Goal: Information Seeking & Learning: Learn about a topic

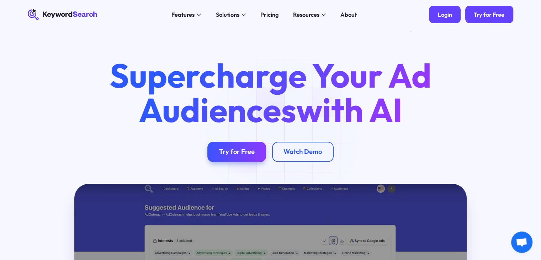
click at [450, 18] on link "Login" at bounding box center [445, 14] width 32 height 17
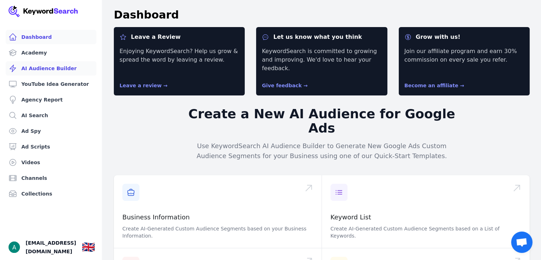
click at [62, 66] on link "AI Audience Builder" at bounding box center [51, 68] width 91 height 14
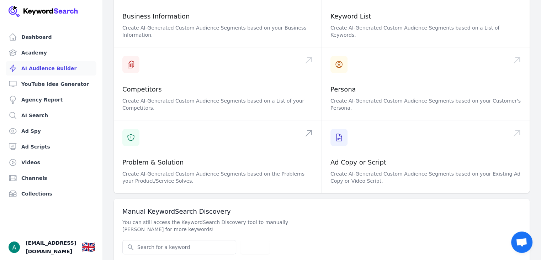
scroll to position [37, 0]
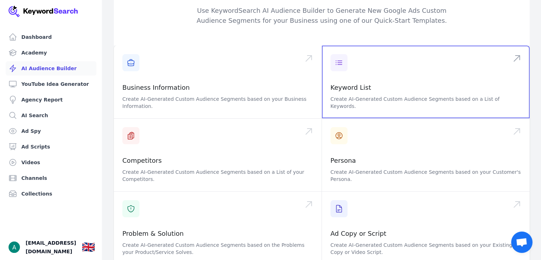
click at [365, 71] on span at bounding box center [426, 82] width 208 height 73
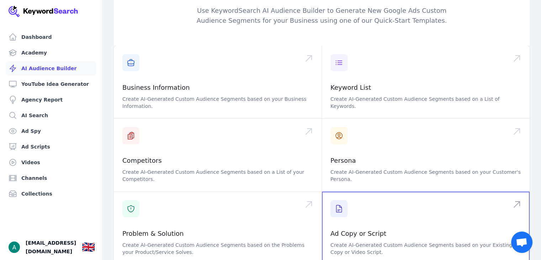
click at [366, 202] on span at bounding box center [426, 227] width 208 height 73
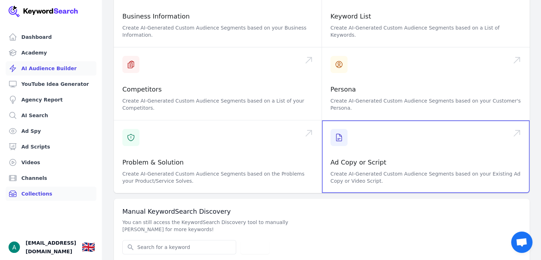
scroll to position [0, 0]
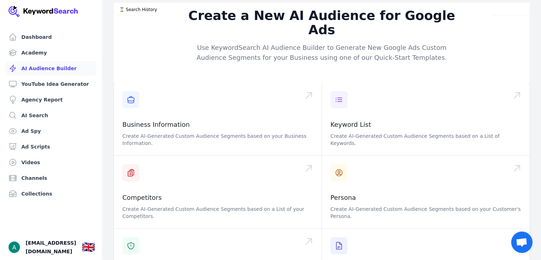
click at [16, 12] on img at bounding box center [44, 11] width 70 height 11
click at [14, 39] on icon at bounding box center [13, 37] width 9 height 9
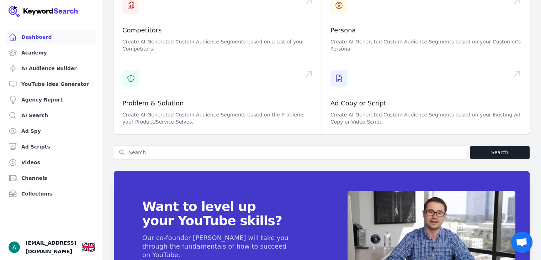
scroll to position [308, 0]
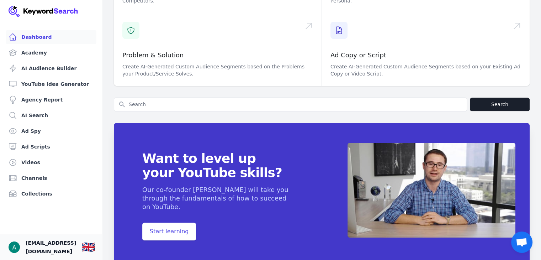
click at [32, 242] on span "[EMAIL_ADDRESS][DOMAIN_NAME]" at bounding box center [51, 246] width 50 height 17
click at [16, 244] on img "Open user button" at bounding box center [14, 246] width 11 height 11
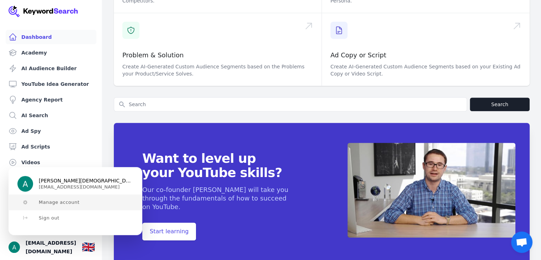
click at [53, 200] on span "Manage account" at bounding box center [59, 202] width 41 height 6
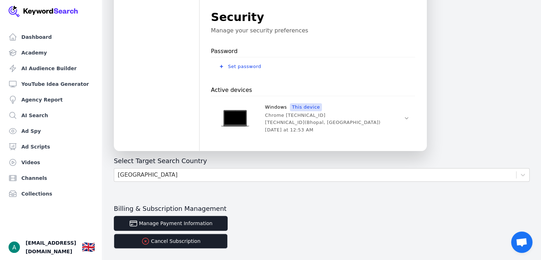
scroll to position [263, 0]
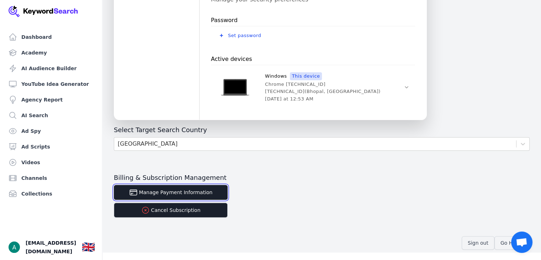
click at [187, 195] on button "Manage Payment Information" at bounding box center [171, 192] width 114 height 15
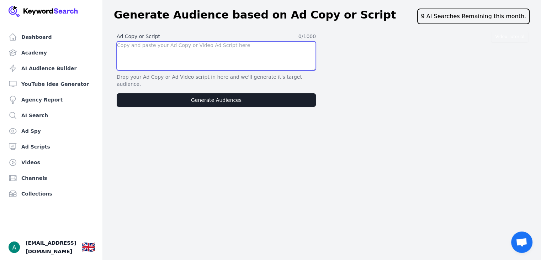
click at [162, 55] on textarea at bounding box center [216, 55] width 199 height 29
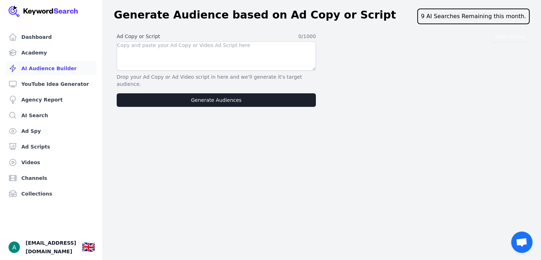
click at [43, 64] on link "AI Audience Builder" at bounding box center [51, 68] width 91 height 14
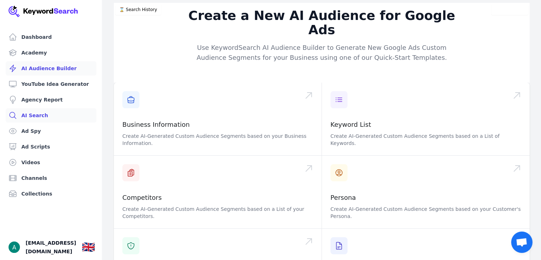
click at [49, 118] on link "AI Search" at bounding box center [51, 115] width 91 height 14
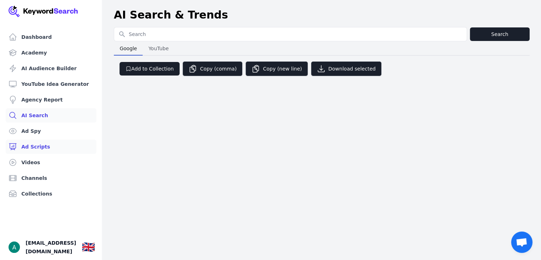
click at [60, 143] on link "Ad Scripts" at bounding box center [51, 146] width 91 height 14
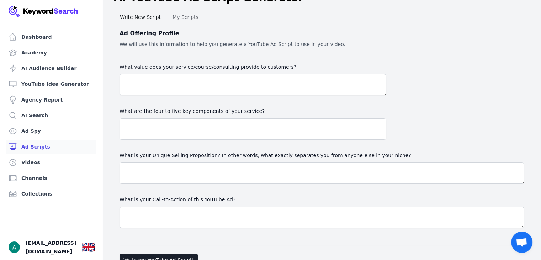
scroll to position [37, 0]
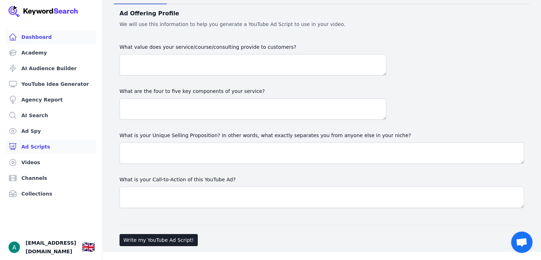
click at [58, 38] on link "Dashboard" at bounding box center [51, 37] width 91 height 14
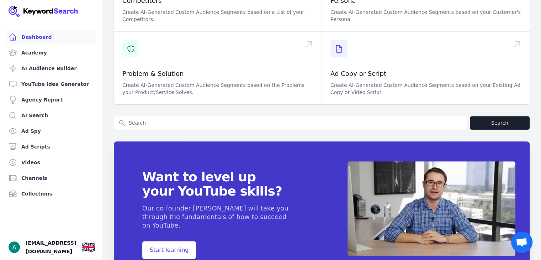
scroll to position [130, 0]
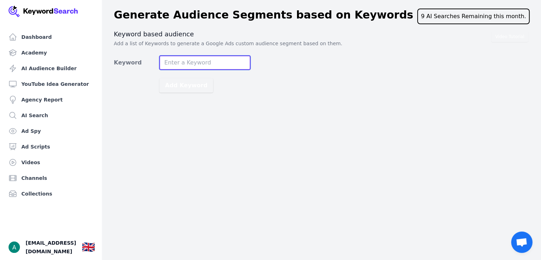
click at [207, 63] on input "Keyword" at bounding box center [204, 62] width 91 height 14
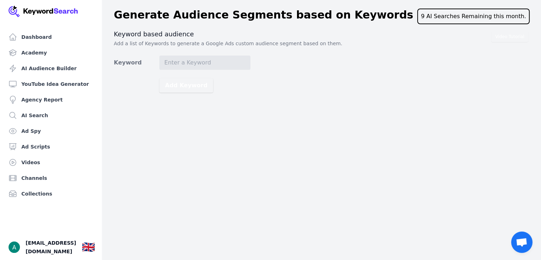
click at [468, 21] on div "9 AI Searches Remaining this month." at bounding box center [473, 17] width 112 height 16
click at [16, 243] on img "Open user button" at bounding box center [14, 246] width 11 height 11
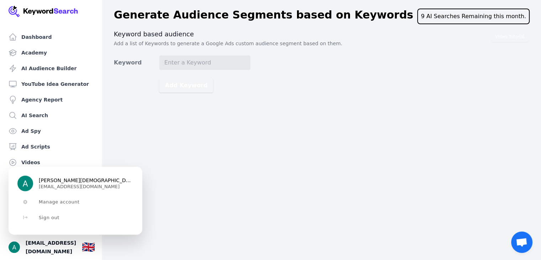
click at [268, 162] on div "Dashboard Academy AI Audience Builder YouTube Idea Generator Agency Report AI S…" at bounding box center [270, 130] width 541 height 260
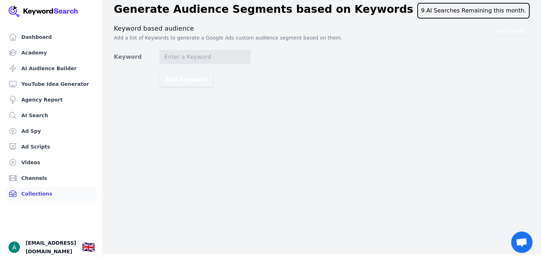
scroll to position [9, 0]
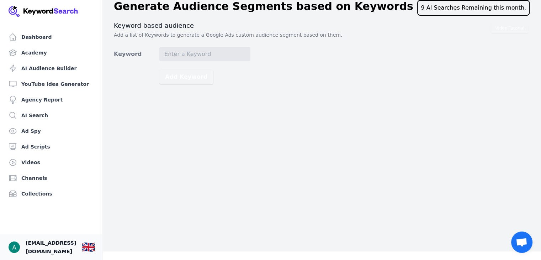
click at [53, 239] on span "[EMAIL_ADDRESS][DOMAIN_NAME]" at bounding box center [51, 246] width 50 height 17
click at [179, 50] on input "Keyword" at bounding box center [204, 54] width 91 height 14
type input "luxury perfume dupes"
click at [172, 80] on button "Add Keyword" at bounding box center [186, 77] width 54 height 14
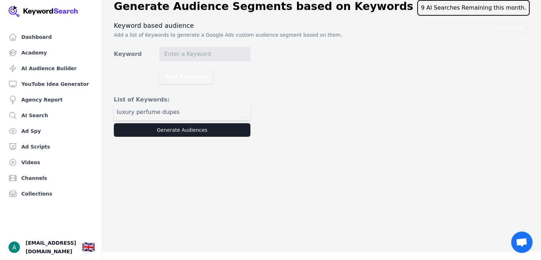
click at [199, 97] on h3 "List of Keywords:" at bounding box center [182, 99] width 137 height 9
click at [62, 69] on link "AI Audience Builder" at bounding box center [51, 68] width 91 height 14
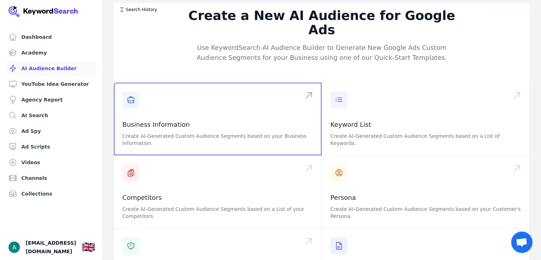
click at [144, 104] on span at bounding box center [218, 118] width 208 height 73
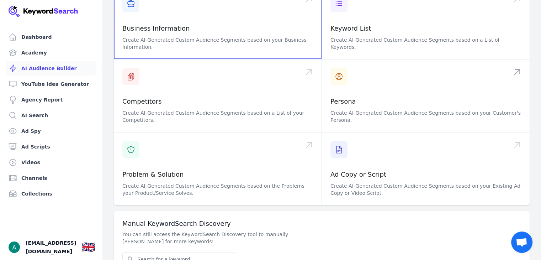
scroll to position [108, 0]
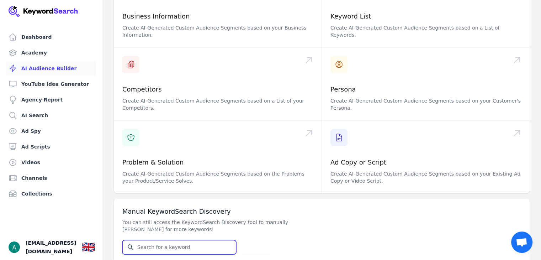
click at [202, 240] on input "Search for YouTube Keywords" at bounding box center [179, 247] width 113 height 14
paste input "https://docs.google.com/document/d/1pX46Q0NvzBxFDcxfAjjtA27kkppWGnremY6NxYLQsyE…"
type input "https://docs.google.com/document/d/1pX46Q0NvzBxFDcxfAjjtA27kkppWGnremY6NxYLQsyE…"
type input "perfumes"
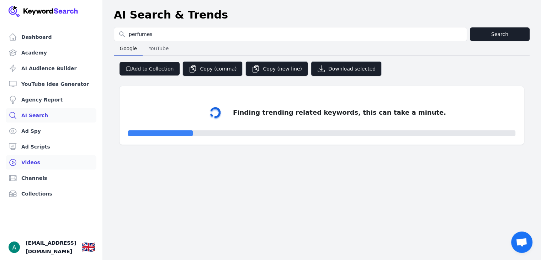
click at [22, 162] on link "Videos" at bounding box center [51, 162] width 91 height 14
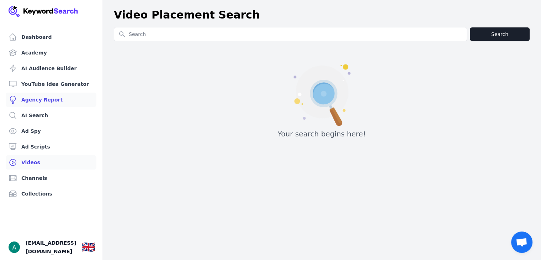
click at [28, 105] on link "Agency Report" at bounding box center [51, 99] width 91 height 14
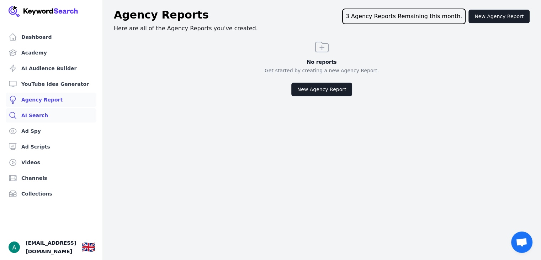
click at [25, 113] on link "AI Search" at bounding box center [51, 115] width 91 height 14
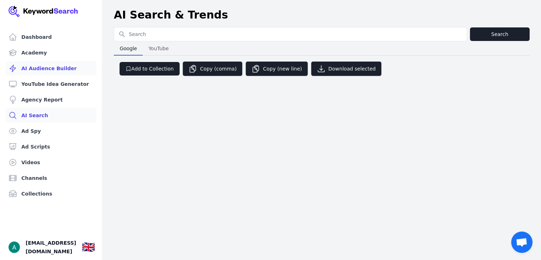
click at [52, 68] on link "AI Audience Builder" at bounding box center [51, 68] width 91 height 14
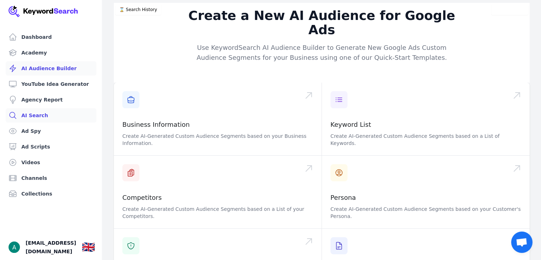
click at [40, 110] on link "AI Search" at bounding box center [51, 115] width 91 height 14
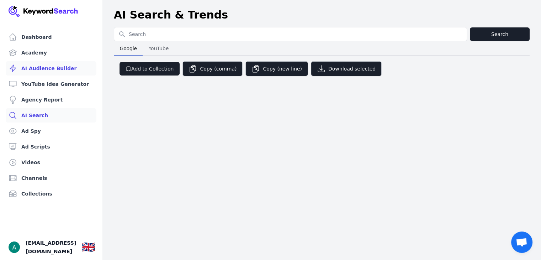
click at [51, 70] on link "AI Audience Builder" at bounding box center [51, 68] width 91 height 14
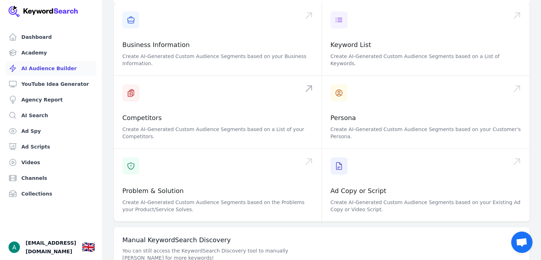
scroll to position [108, 0]
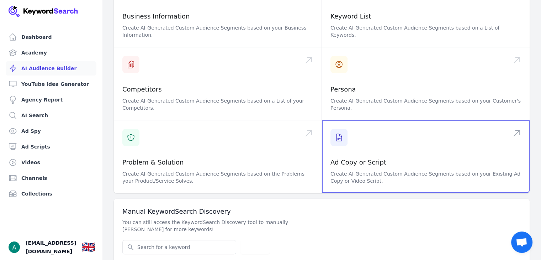
click at [364, 125] on span at bounding box center [426, 156] width 208 height 73
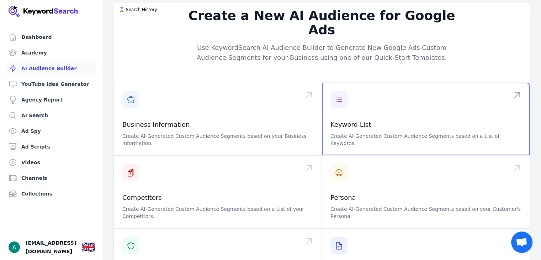
click at [394, 106] on span at bounding box center [426, 118] width 208 height 73
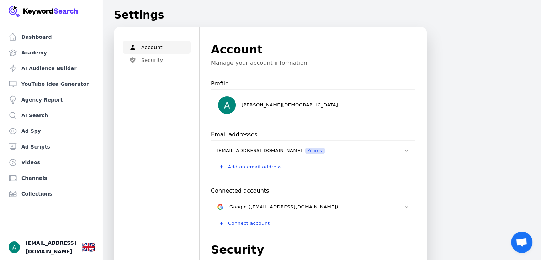
click at [15, 6] on img at bounding box center [44, 11] width 70 height 11
click at [10, 13] on img at bounding box center [44, 11] width 70 height 11
click at [10, 36] on icon at bounding box center [12, 37] width 7 height 6
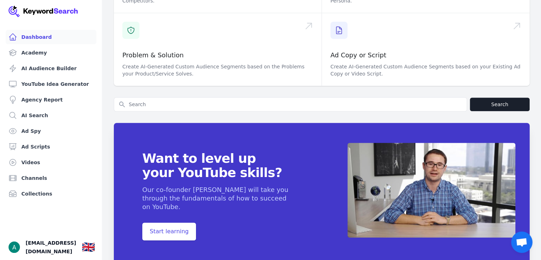
scroll to position [272, 0]
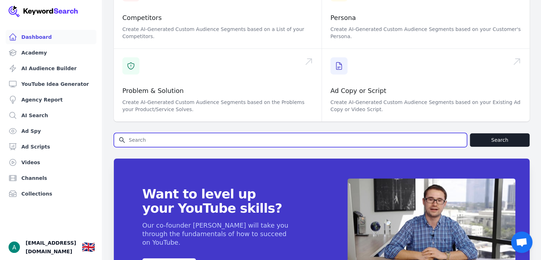
click at [257, 133] on input "Search for YouTube Keywords" at bounding box center [290, 140] width 352 height 14
type input "perfumes"
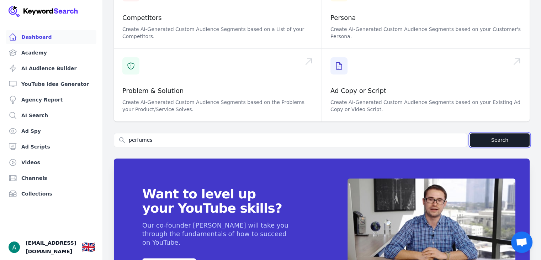
click at [496, 133] on button "Search" at bounding box center [500, 140] width 60 height 14
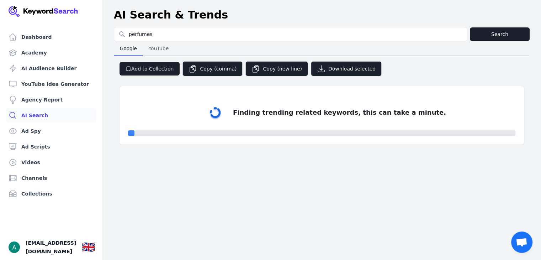
select select "50"
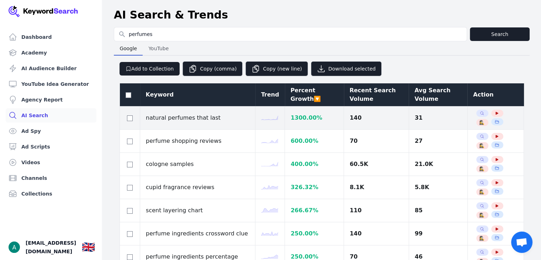
click at [192, 118] on td "natural perfumes that last" at bounding box center [197, 117] width 115 height 23
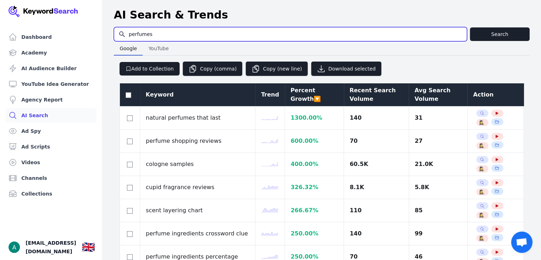
click at [179, 34] on input "perfumes" at bounding box center [290, 34] width 352 height 14
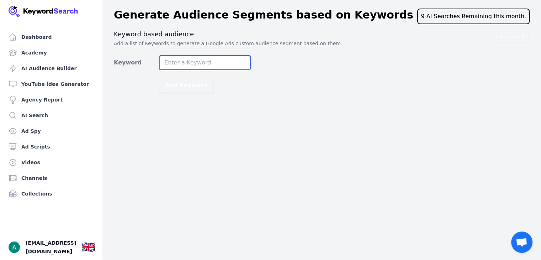
click at [215, 59] on input "Keyword" at bounding box center [204, 62] width 91 height 14
click at [209, 62] on input "Keyword" at bounding box center [204, 62] width 91 height 14
paste input "clothing"
type input "clothing"
click at [159, 78] on button "Add Keyword" at bounding box center [186, 85] width 54 height 14
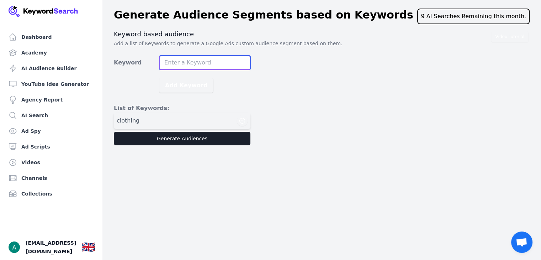
paste input "cashmere scarf womn clothing dress silk scraf women dress cloth clothing store …"
type input "cashmere scarf womn clothing dress silk scraf women dress cloth clothing store …"
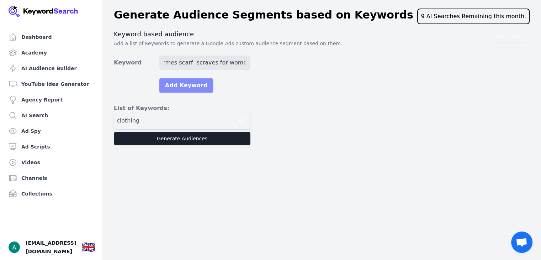
click at [198, 84] on button "Add Keyword" at bounding box center [186, 85] width 54 height 14
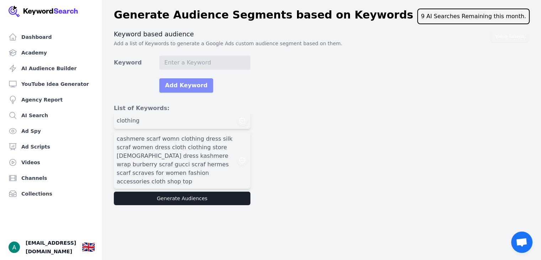
scroll to position [0, 0]
click at [190, 169] on span "cashmere scarf womn clothing dress silk scraf women dress cloth clothing store …" at bounding box center [177, 159] width 120 height 51
click at [187, 174] on span "cashmere scarf womn clothing dress silk scraf women dress cloth clothing store …" at bounding box center [177, 159] width 120 height 51
click at [186, 174] on span "cashmere scarf womn clothing dress silk scraf women dress cloth clothing store …" at bounding box center [177, 159] width 120 height 51
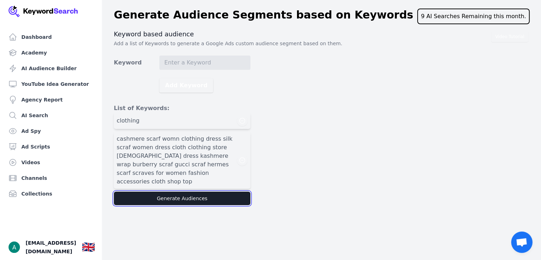
click at [187, 191] on button "Generate Audiences" at bounding box center [182, 198] width 137 height 14
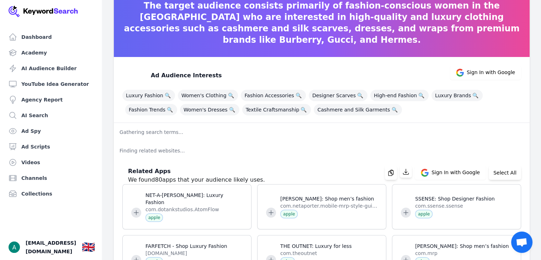
scroll to position [115, 0]
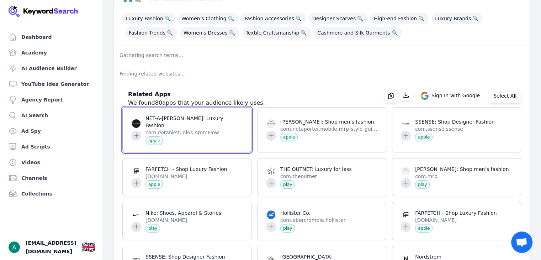
click at [132, 130] on span at bounding box center [187, 129] width 128 height 44
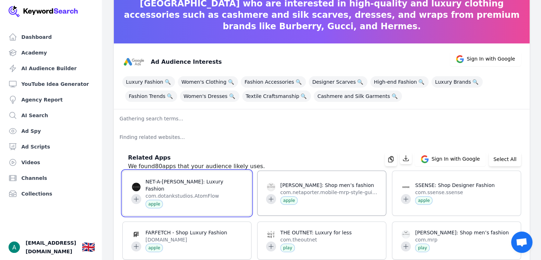
scroll to position [9, 0]
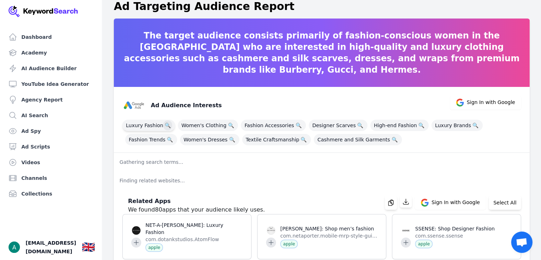
click at [164, 126] on span "🔍" at bounding box center [167, 125] width 9 height 10
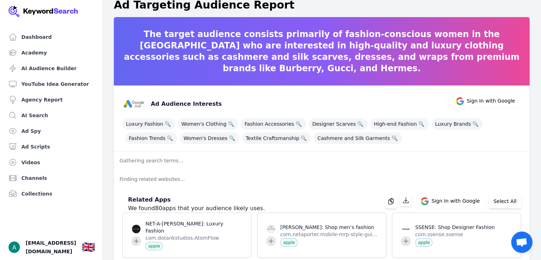
scroll to position [0, 0]
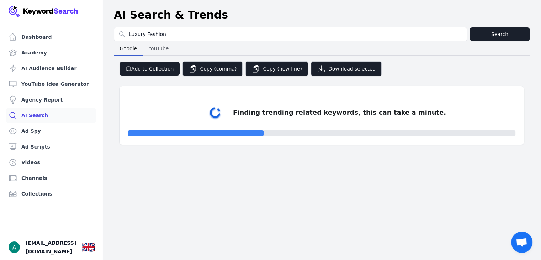
select select "50"
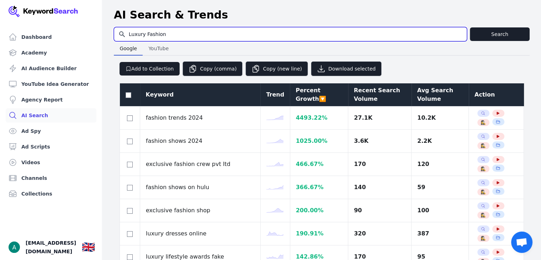
drag, startPoint x: 170, startPoint y: 33, endPoint x: 109, endPoint y: 32, distance: 61.2
paste input "silk scraf"
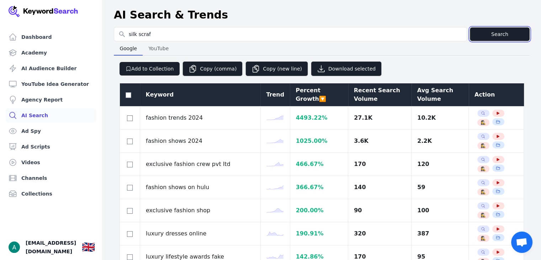
click at [485, 29] on button "Search" at bounding box center [500, 34] width 60 height 14
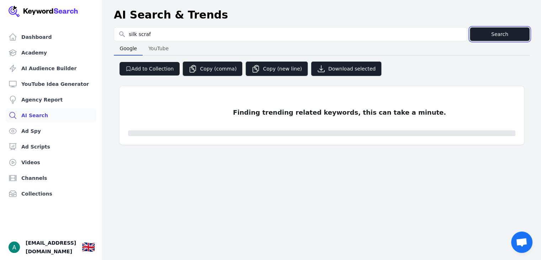
type input "silk scraf"
select select "50"
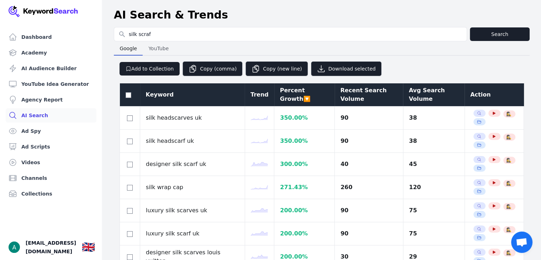
drag, startPoint x: 421, startPoint y: 103, endPoint x: 421, endPoint y: 97, distance: 5.7
click at [421, 97] on th "Avg Search Volume" at bounding box center [434, 94] width 62 height 23
click at [421, 97] on div "Avg Search Volume" at bounding box center [433, 94] width 50 height 17
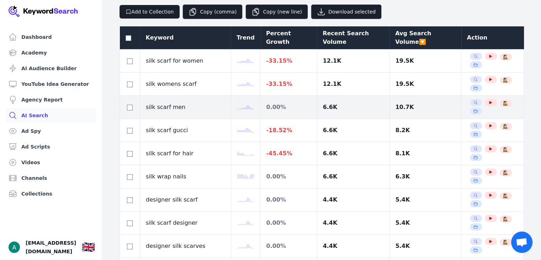
scroll to position [58, 0]
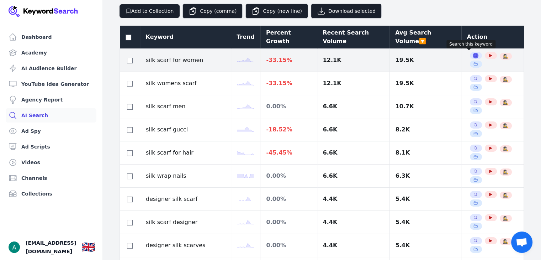
click at [473, 56] on icon "button" at bounding box center [475, 55] width 4 height 4
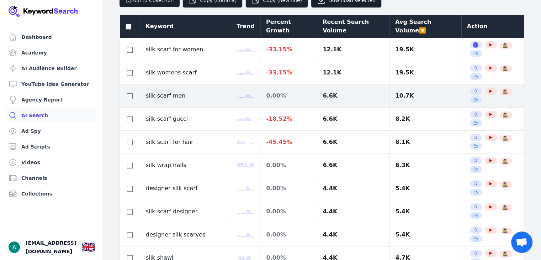
scroll to position [0, 0]
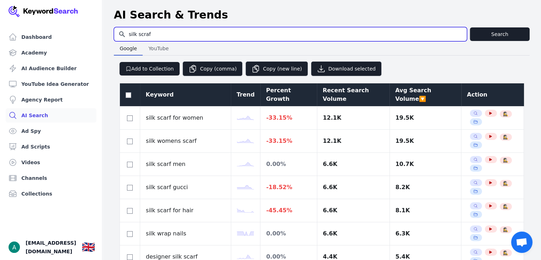
drag, startPoint x: 152, startPoint y: 34, endPoint x: 107, endPoint y: 32, distance: 45.2
type input "scarves"
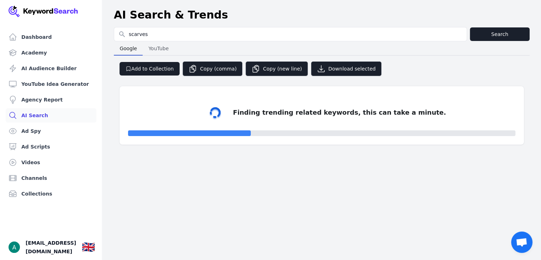
select select "50"
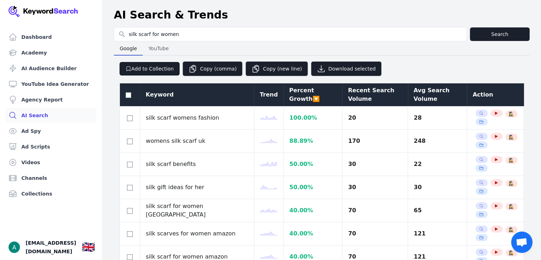
click at [413, 93] on div "Avg Search Volume" at bounding box center [437, 94] width 48 height 17
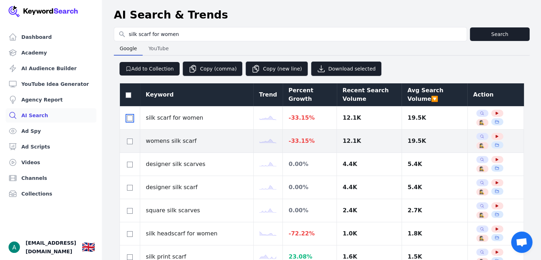
drag, startPoint x: 132, startPoint y: 118, endPoint x: 129, endPoint y: 132, distance: 14.0
click at [131, 118] on input "checkbox" at bounding box center [130, 118] width 6 height 6
checkbox input "true"
click at [129, 143] on input "checkbox" at bounding box center [130, 141] width 6 height 6
checkbox input "true"
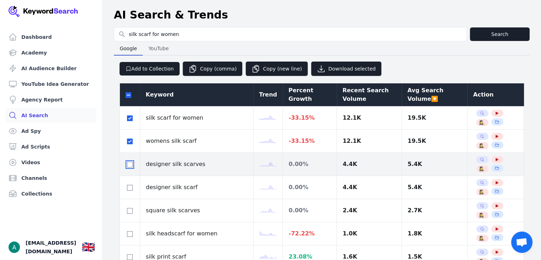
click at [130, 161] on input "checkbox" at bounding box center [130, 164] width 6 height 6
checkbox input "true"
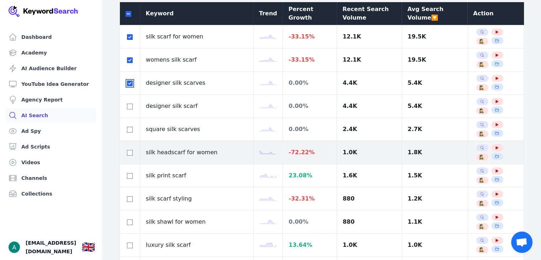
scroll to position [107, 0]
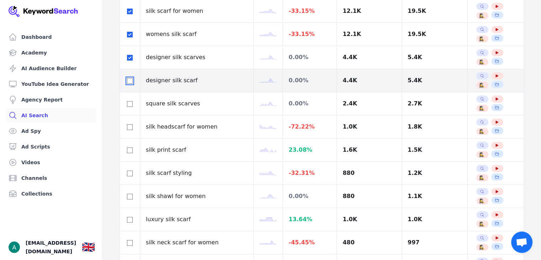
click at [128, 82] on input "checkbox" at bounding box center [130, 81] width 6 height 6
checkbox input "true"
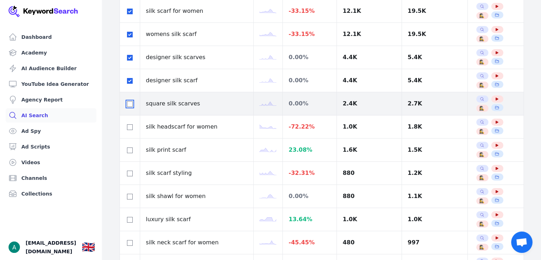
click at [130, 105] on input "checkbox" at bounding box center [130, 104] width 6 height 6
checkbox input "true"
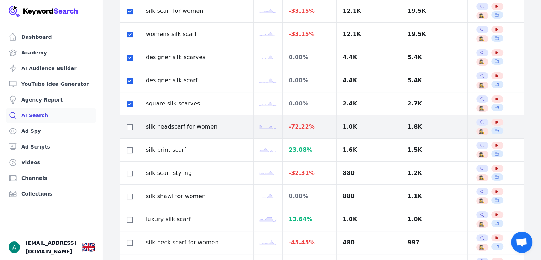
click at [131, 122] on div at bounding box center [129, 126] width 9 height 9
click at [130, 127] on input "checkbox" at bounding box center [130, 127] width 6 height 6
checkbox input "true"
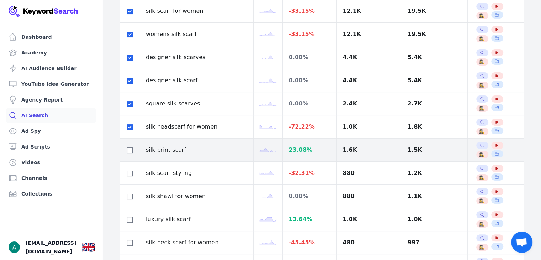
click at [126, 147] on div at bounding box center [129, 149] width 9 height 9
click at [128, 150] on input "checkbox" at bounding box center [130, 150] width 6 height 6
checkbox input "true"
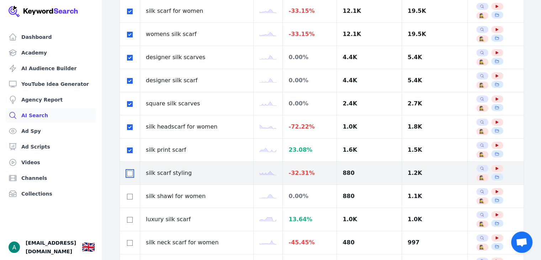
click at [129, 174] on input "checkbox" at bounding box center [130, 173] width 6 height 6
checkbox input "true"
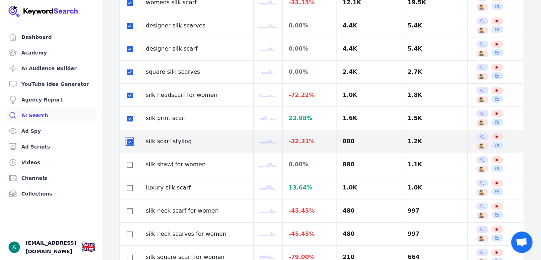
scroll to position [142, 0]
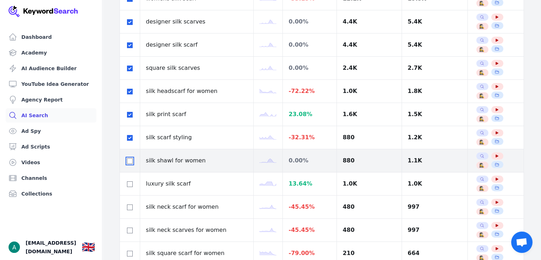
click at [129, 161] on input "checkbox" at bounding box center [130, 161] width 6 height 6
checkbox input "true"
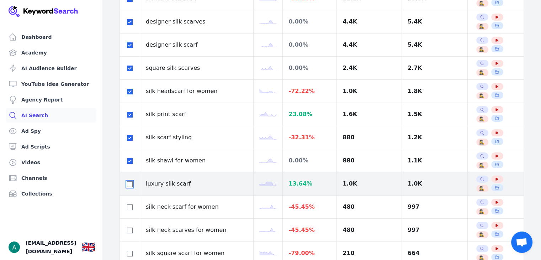
click at [130, 181] on input "checkbox" at bounding box center [130, 184] width 6 height 6
checkbox input "true"
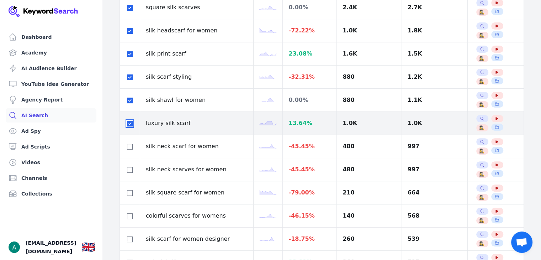
scroll to position [213, 0]
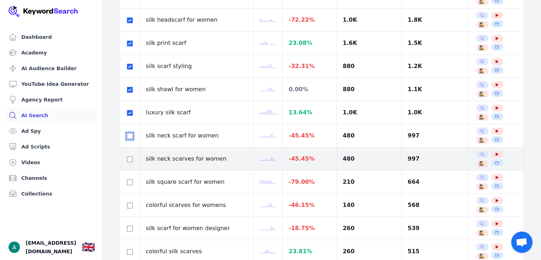
drag, startPoint x: 131, startPoint y: 135, endPoint x: 127, endPoint y: 147, distance: 12.0
click at [131, 135] on input "checkbox" at bounding box center [130, 136] width 6 height 6
checkbox input "true"
click at [128, 156] on input "checkbox" at bounding box center [130, 159] width 6 height 6
checkbox input "true"
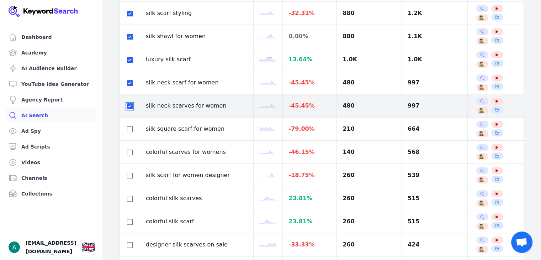
scroll to position [320, 0]
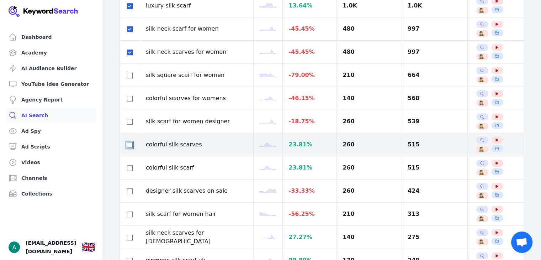
click at [128, 145] on input "checkbox" at bounding box center [130, 145] width 6 height 6
checkbox input "true"
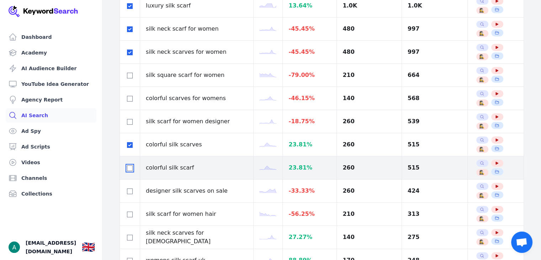
click at [132, 165] on input "checkbox" at bounding box center [130, 168] width 6 height 6
checkbox input "true"
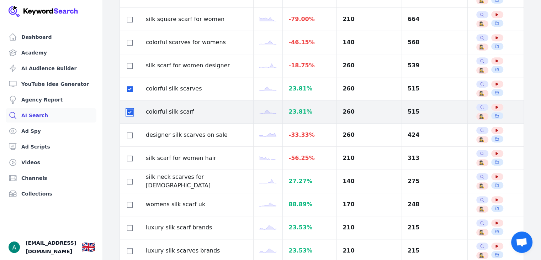
scroll to position [391, 0]
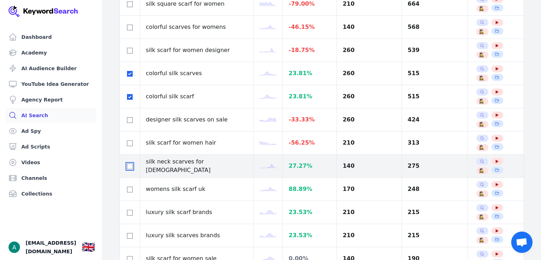
click at [129, 164] on input "checkbox" at bounding box center [130, 166] width 6 height 6
checkbox input "true"
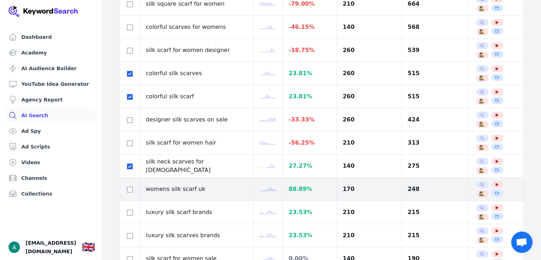
click at [128, 180] on td at bounding box center [130, 188] width 20 height 23
click at [129, 186] on input "checkbox" at bounding box center [130, 189] width 6 height 6
checkbox input "true"
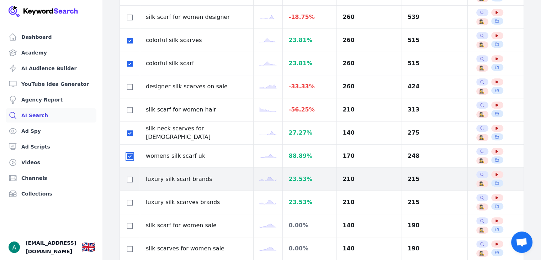
scroll to position [427, 0]
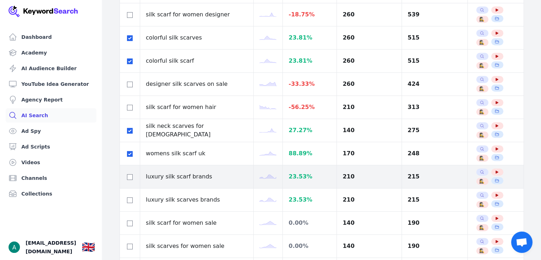
click at [129, 178] on div at bounding box center [129, 176] width 9 height 9
drag, startPoint x: 128, startPoint y: 174, endPoint x: 128, endPoint y: 181, distance: 6.8
click at [128, 175] on input "checkbox" at bounding box center [130, 177] width 6 height 6
checkbox input "true"
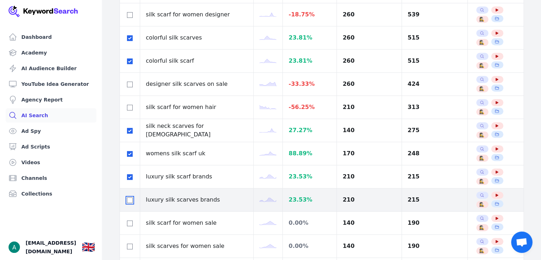
click at [129, 197] on input "checkbox" at bounding box center [130, 200] width 6 height 6
checkbox input "true"
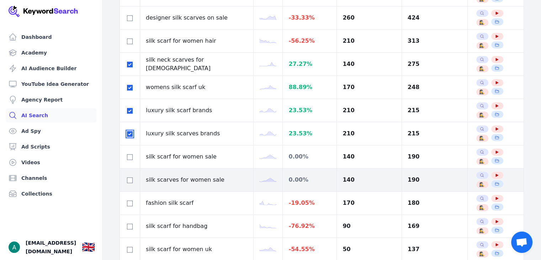
scroll to position [498, 0]
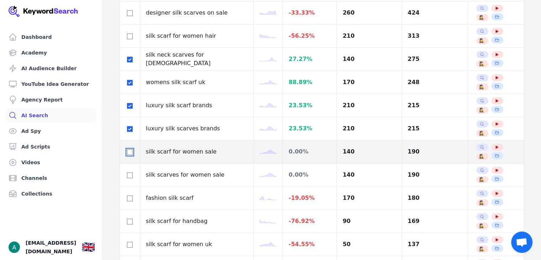
click at [131, 150] on input "checkbox" at bounding box center [130, 152] width 6 height 6
click at [131, 151] on input "checkbox" at bounding box center [130, 152] width 6 height 6
checkbox input "false"
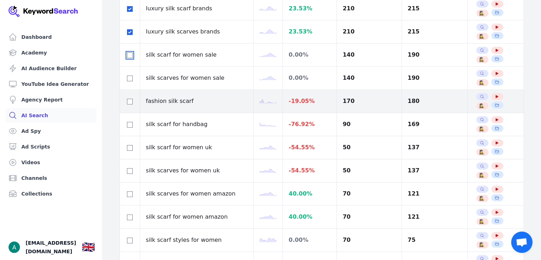
scroll to position [604, 0]
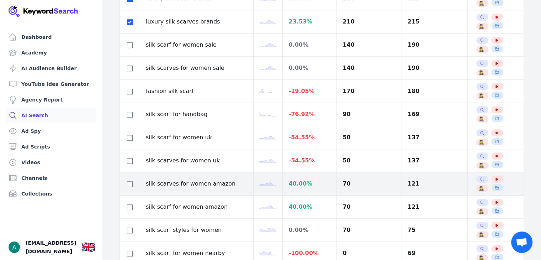
click at [132, 179] on div at bounding box center [129, 183] width 9 height 9
click at [131, 182] on input "checkbox" at bounding box center [130, 184] width 6 height 6
checkbox input "true"
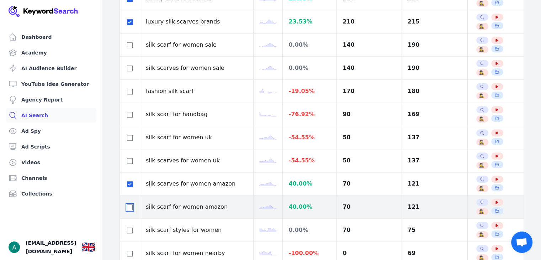
click at [130, 204] on input "checkbox" at bounding box center [130, 207] width 6 height 6
checkbox input "true"
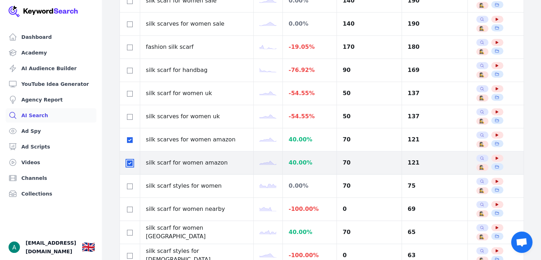
scroll to position [675, 0]
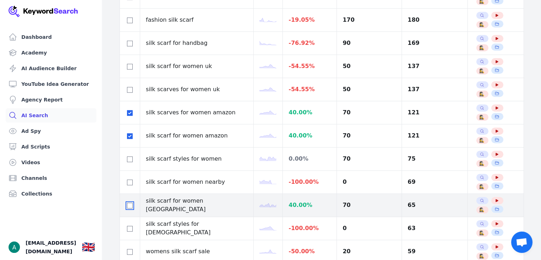
click at [130, 202] on input "checkbox" at bounding box center [130, 205] width 6 height 6
checkbox input "true"
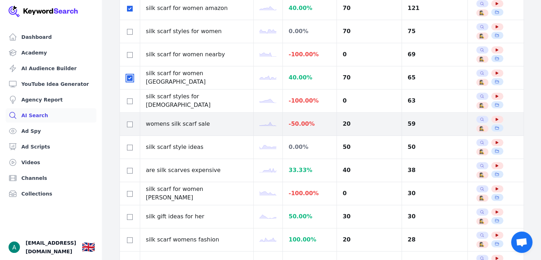
scroll to position [818, 0]
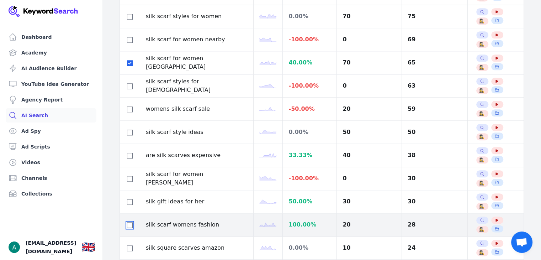
click at [128, 222] on input "checkbox" at bounding box center [130, 225] width 6 height 6
checkbox input "true"
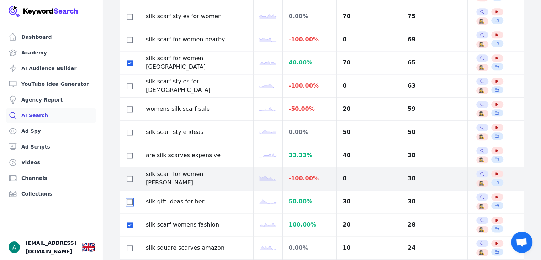
click at [127, 199] on input "checkbox" at bounding box center [130, 202] width 6 height 6
checkbox input "true"
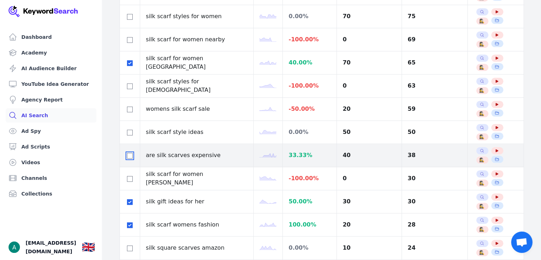
click at [129, 154] on input "checkbox" at bounding box center [130, 156] width 6 height 6
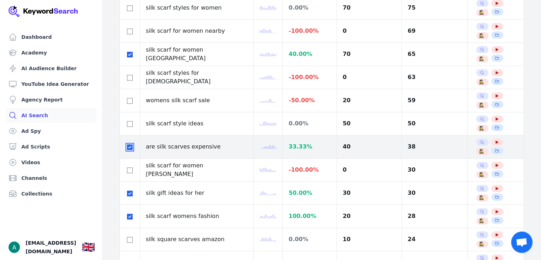
scroll to position [853, 0]
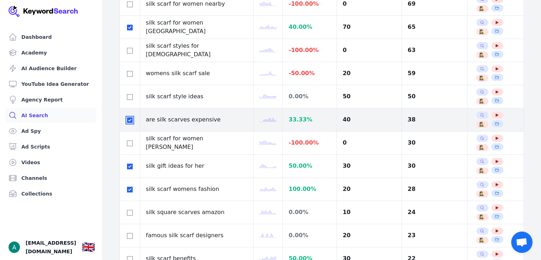
click at [131, 119] on input "checkbox" at bounding box center [130, 120] width 6 height 6
checkbox input "false"
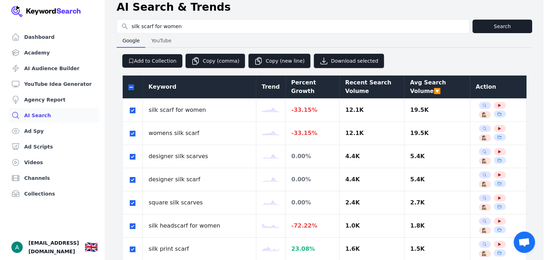
scroll to position [0, 0]
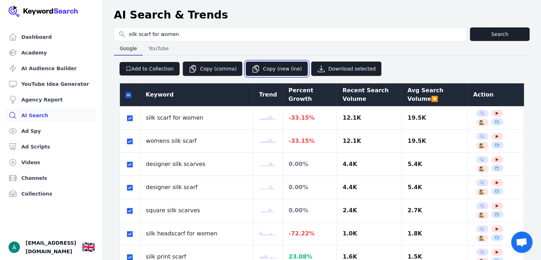
click at [260, 68] on button "Copy (new line)" at bounding box center [276, 68] width 63 height 15
click at [213, 71] on button "Copy (comma)" at bounding box center [212, 68] width 60 height 15
click at [269, 70] on button "Copy (new line)" at bounding box center [276, 68] width 63 height 15
drag, startPoint x: 101, startPoint y: 137, endPoint x: 289, endPoint y: 21, distance: 220.9
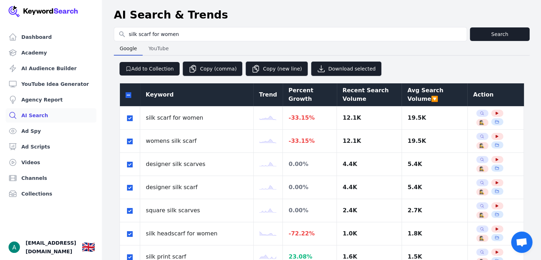
click at [289, 21] on header "AI Search & Trends" at bounding box center [321, 15] width 438 height 24
click at [207, 71] on button "Copy (comma)" at bounding box center [212, 68] width 60 height 15
click at [158, 68] on button "Add to Collection" at bounding box center [149, 69] width 60 height 14
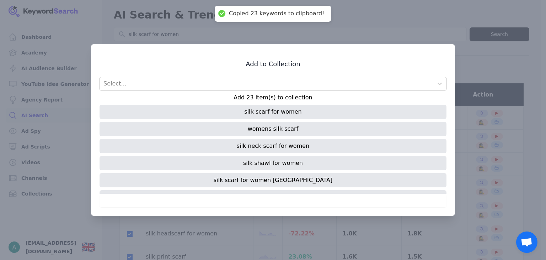
drag, startPoint x: 225, startPoint y: 100, endPoint x: 235, endPoint y: 90, distance: 14.3
click at [235, 90] on div "Select... Add 23 item(s) to collection silk scarf for women womens silk scarf s…" at bounding box center [273, 142] width 347 height 130
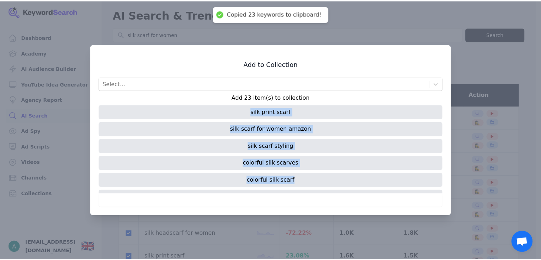
scroll to position [303, 0]
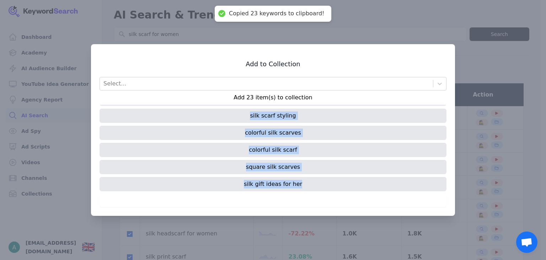
drag, startPoint x: 218, startPoint y: 110, endPoint x: 313, endPoint y: 180, distance: 118.2
click at [313, 180] on div "silk scarf for women womens silk scarf silk neck scarf for women silk shawl for…" at bounding box center [273, 149] width 347 height 89
copy div "silk scarf for women womens silk scarf silk neck scarf for women silk shawl for…"
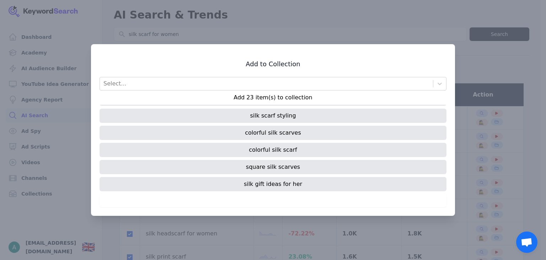
click at [459, 49] on div at bounding box center [273, 130] width 546 height 260
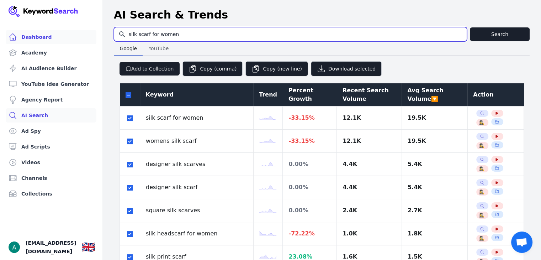
drag, startPoint x: 172, startPoint y: 35, endPoint x: 75, endPoint y: 34, distance: 97.8
paste input "cashmere scarf"
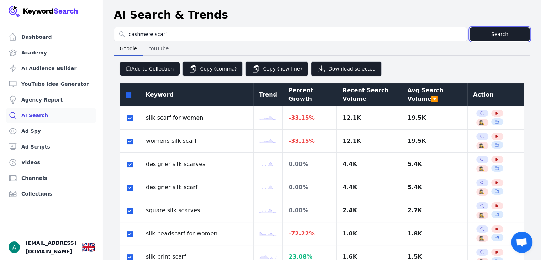
click at [499, 34] on button "Search" at bounding box center [500, 34] width 60 height 14
type input "cashmere scarf"
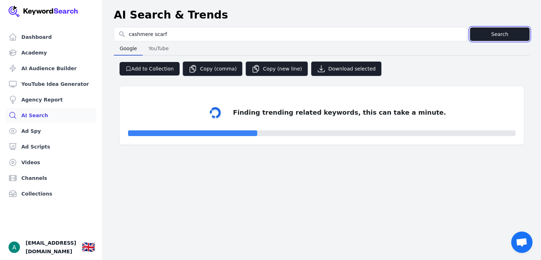
select select "50"
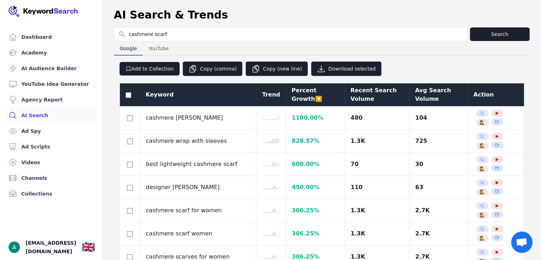
click at [415, 93] on div "Avg Search Volume" at bounding box center [438, 94] width 47 height 17
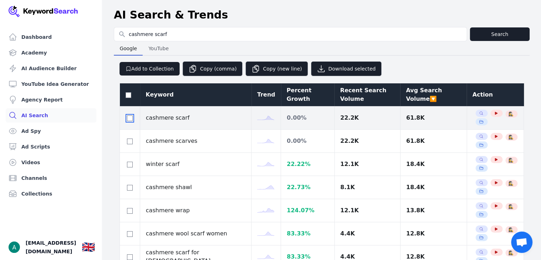
click at [131, 117] on input "checkbox" at bounding box center [130, 118] width 6 height 6
checkbox input "true"
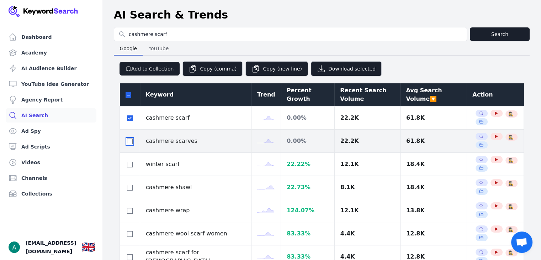
click at [130, 140] on input "checkbox" at bounding box center [130, 141] width 6 height 6
checkbox input "true"
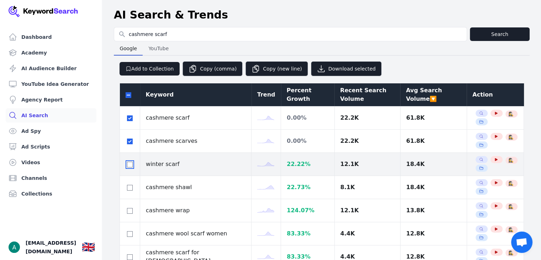
click at [131, 164] on input "checkbox" at bounding box center [130, 164] width 6 height 6
checkbox input "true"
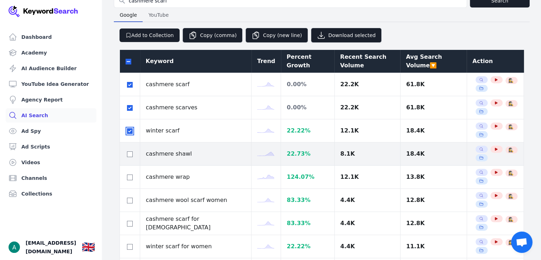
scroll to position [71, 0]
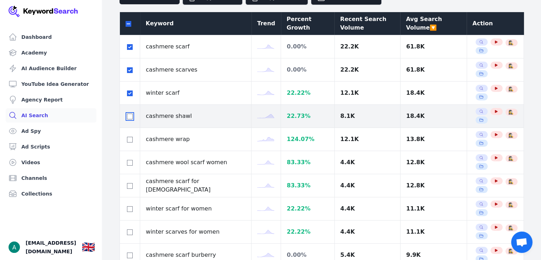
click at [131, 116] on input "checkbox" at bounding box center [130, 116] width 6 height 6
checkbox input "true"
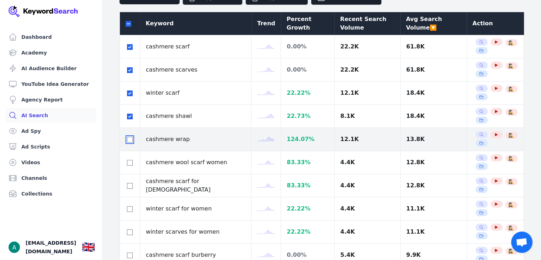
click at [128, 138] on input "checkbox" at bounding box center [130, 140] width 6 height 6
checkbox input "true"
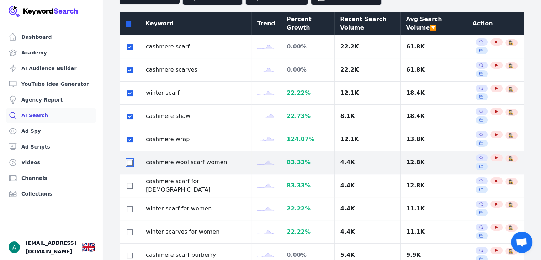
click at [130, 161] on input "checkbox" at bounding box center [130, 163] width 6 height 6
checkbox input "true"
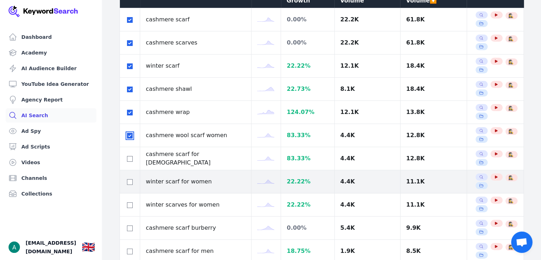
scroll to position [107, 0]
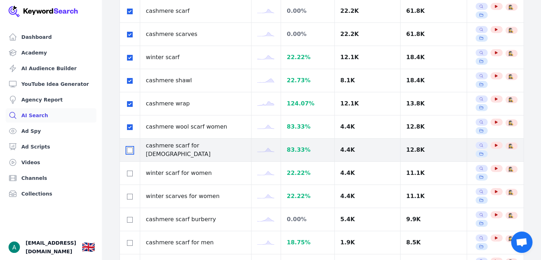
click at [132, 150] on input "checkbox" at bounding box center [130, 150] width 6 height 6
checkbox input "true"
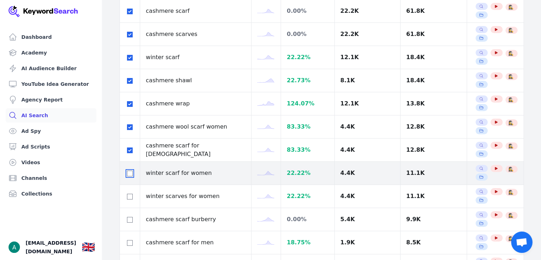
click at [129, 170] on input "checkbox" at bounding box center [130, 173] width 6 height 6
checkbox input "true"
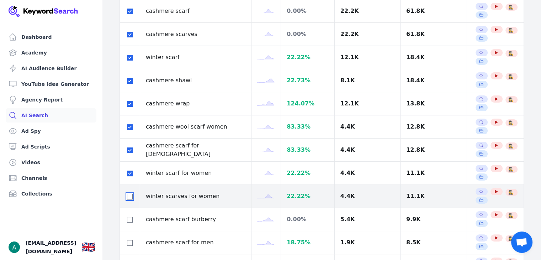
click at [131, 195] on input "checkbox" at bounding box center [130, 196] width 6 height 6
checkbox input "true"
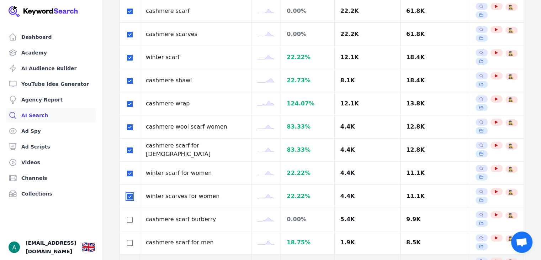
scroll to position [178, 0]
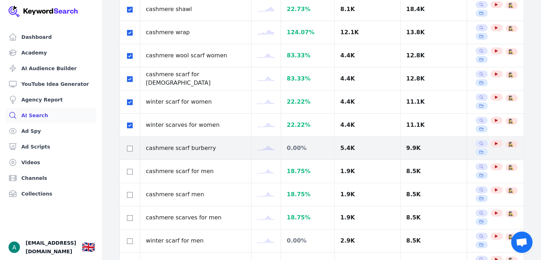
click at [131, 151] on td at bounding box center [130, 148] width 20 height 23
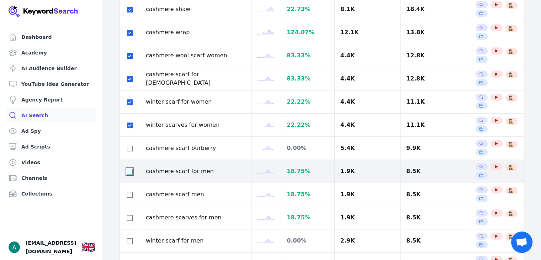
click at [130, 169] on input "checkbox" at bounding box center [130, 172] width 6 height 6
checkbox input "true"
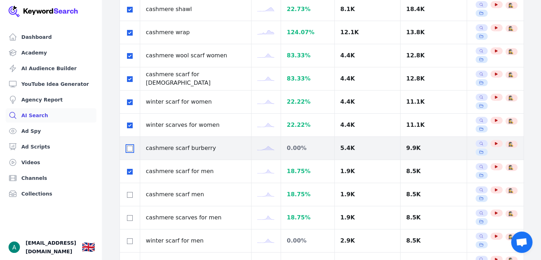
click at [130, 145] on input "checkbox" at bounding box center [130, 148] width 6 height 6
checkbox input "true"
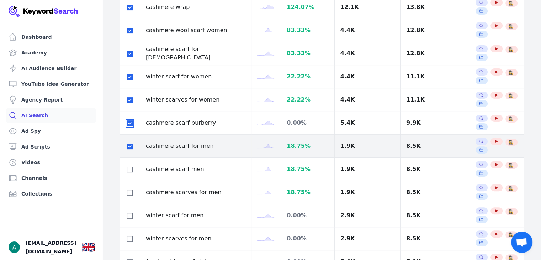
scroll to position [213, 0]
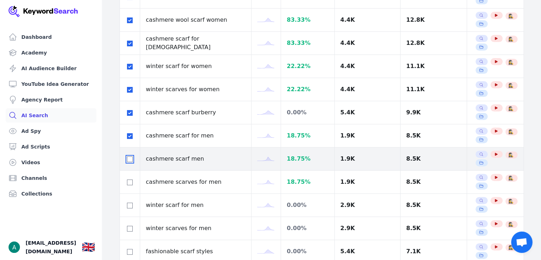
click at [129, 156] on input "checkbox" at bounding box center [130, 159] width 6 height 6
checkbox input "true"
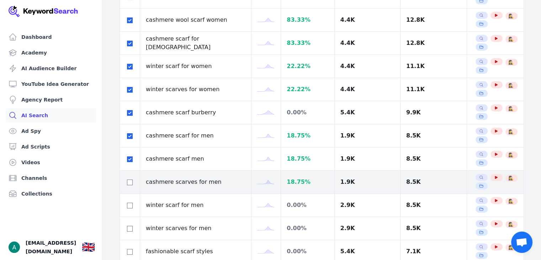
click at [129, 175] on td at bounding box center [130, 181] width 20 height 23
click at [131, 181] on input "checkbox" at bounding box center [130, 182] width 6 height 6
checkbox input "true"
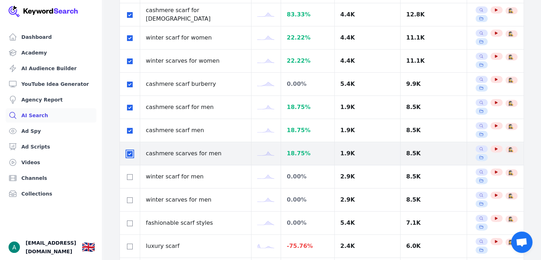
scroll to position [249, 0]
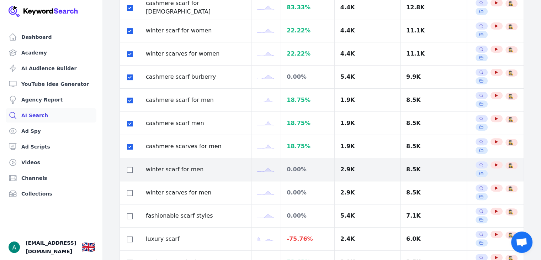
click at [126, 170] on div at bounding box center [129, 169] width 9 height 9
click at [130, 169] on input "checkbox" at bounding box center [130, 170] width 6 height 6
click at [131, 170] on input "checkbox" at bounding box center [130, 170] width 6 height 6
checkbox input "false"
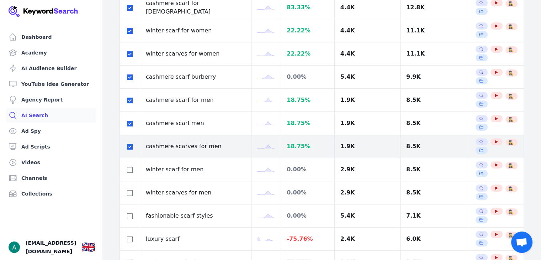
click at [131, 142] on div at bounding box center [129, 146] width 9 height 9
click at [131, 147] on input "checkbox" at bounding box center [130, 147] width 6 height 6
checkbox input "false"
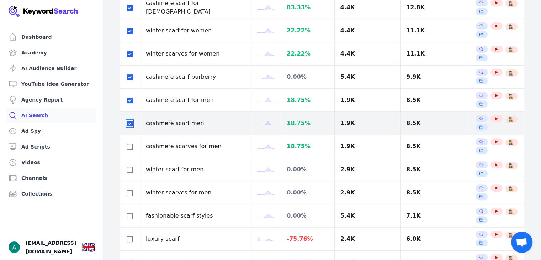
click at [132, 124] on input "checkbox" at bounding box center [130, 124] width 6 height 6
checkbox input "false"
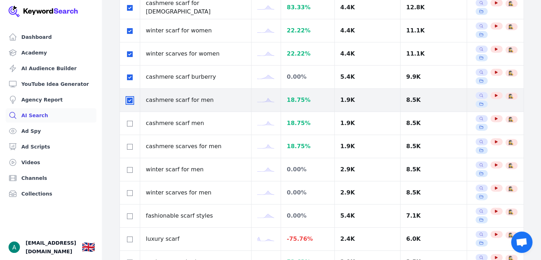
click at [131, 98] on input "checkbox" at bounding box center [130, 100] width 6 height 6
checkbox input "false"
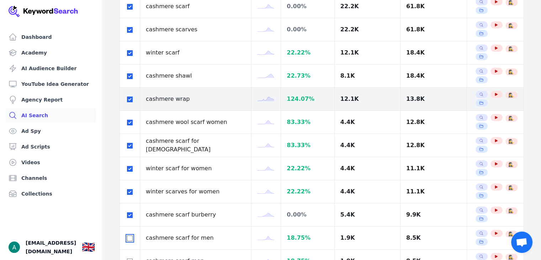
scroll to position [356, 0]
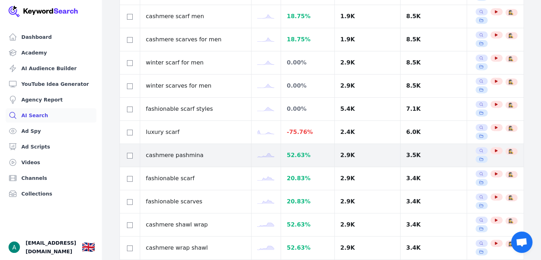
click at [123, 154] on td at bounding box center [130, 155] width 20 height 23
click at [128, 154] on input "checkbox" at bounding box center [130, 156] width 6 height 6
checkbox input "true"
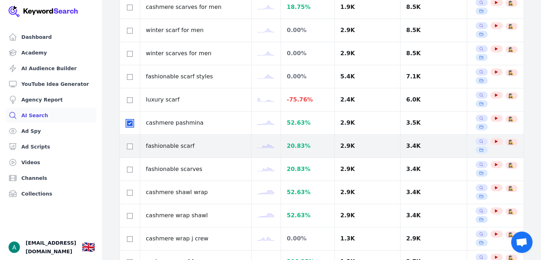
scroll to position [391, 0]
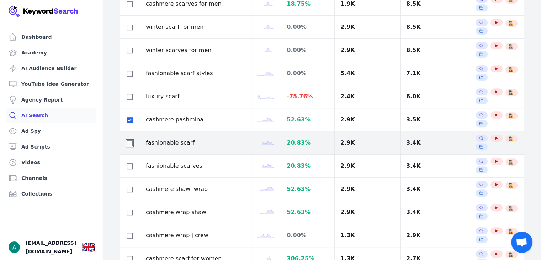
click at [131, 141] on input "checkbox" at bounding box center [130, 143] width 6 height 6
checkbox input "true"
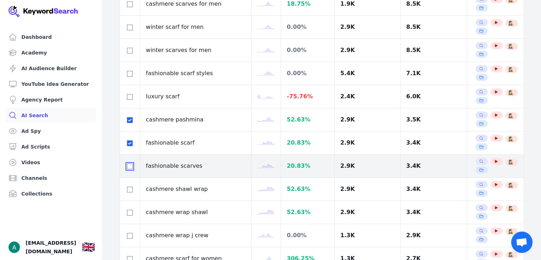
click at [131, 164] on input "checkbox" at bounding box center [130, 166] width 6 height 6
checkbox input "true"
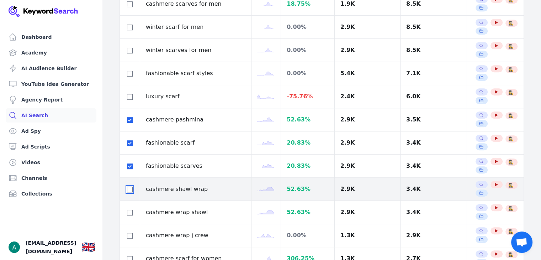
click at [130, 187] on input "checkbox" at bounding box center [130, 189] width 6 height 6
checkbox input "true"
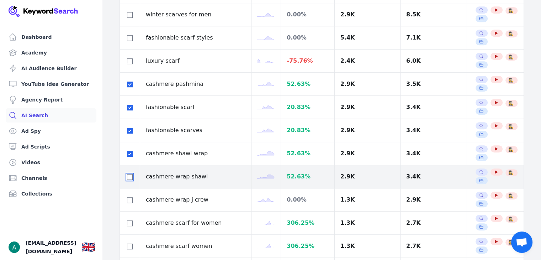
click at [129, 177] on input "checkbox" at bounding box center [130, 177] width 6 height 6
checkbox input "true"
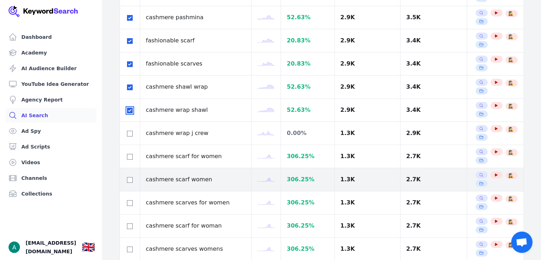
scroll to position [498, 0]
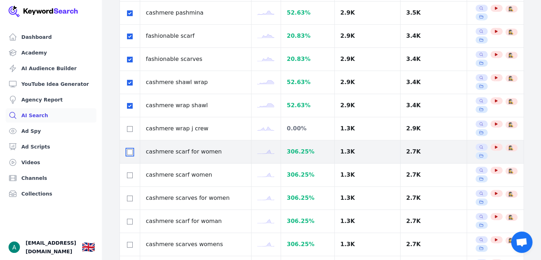
click at [128, 150] on input "checkbox" at bounding box center [130, 152] width 6 height 6
checkbox input "true"
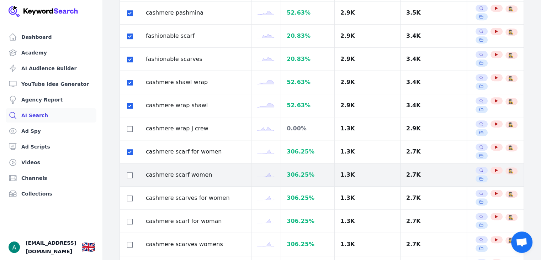
click at [132, 172] on div at bounding box center [129, 174] width 9 height 9
click at [132, 174] on input "checkbox" at bounding box center [130, 175] width 6 height 6
checkbox input "true"
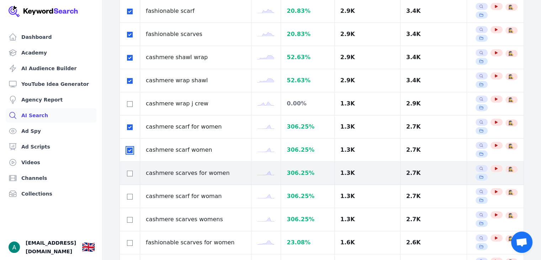
scroll to position [533, 0]
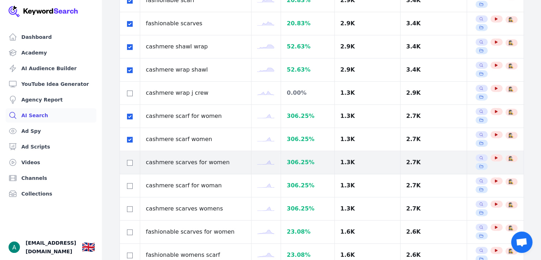
click at [132, 161] on div at bounding box center [129, 162] width 9 height 9
click at [132, 158] on div at bounding box center [129, 162] width 9 height 9
click at [129, 161] on input "checkbox" at bounding box center [130, 163] width 6 height 6
checkbox input "true"
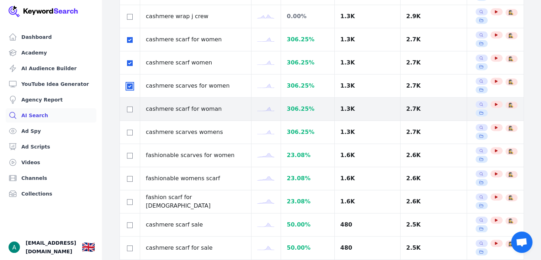
scroll to position [640, 0]
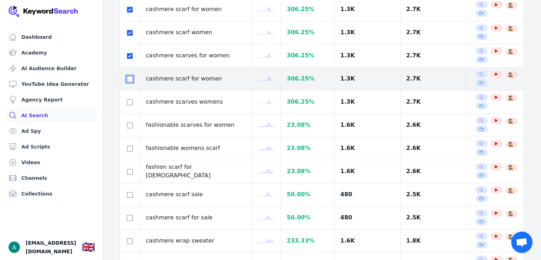
click at [129, 76] on input "checkbox" at bounding box center [130, 79] width 6 height 6
checkbox input "true"
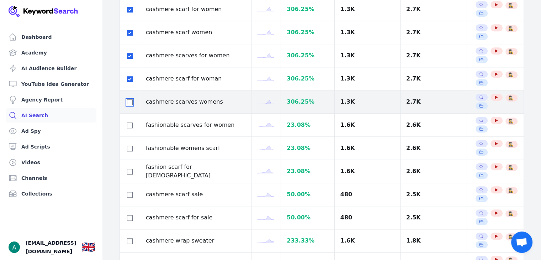
click at [131, 100] on input "checkbox" at bounding box center [130, 102] width 6 height 6
checkbox input "true"
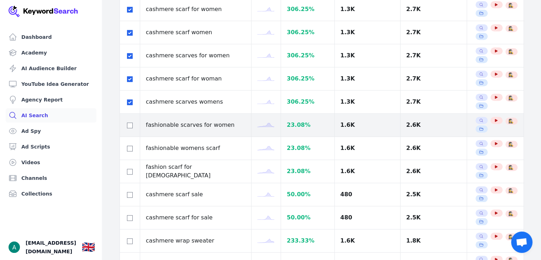
click at [131, 126] on div at bounding box center [129, 125] width 9 height 9
click at [125, 123] on div at bounding box center [129, 125] width 9 height 9
click at [130, 125] on div at bounding box center [129, 125] width 9 height 9
click at [129, 123] on input "checkbox" at bounding box center [130, 125] width 6 height 6
checkbox input "true"
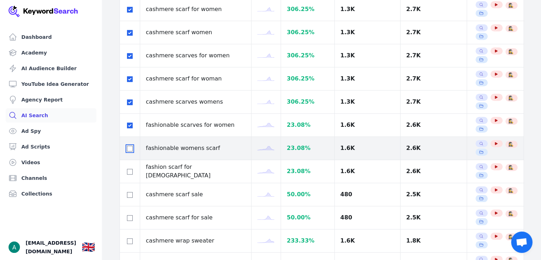
click at [131, 145] on input "checkbox" at bounding box center [130, 148] width 6 height 6
checkbox input "true"
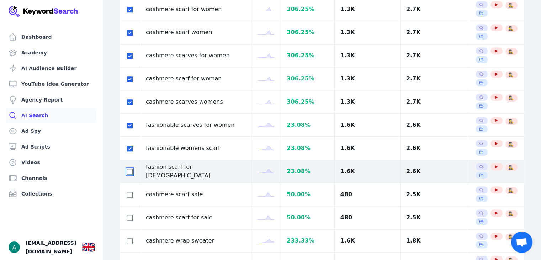
click at [130, 169] on input "checkbox" at bounding box center [130, 172] width 6 height 6
checkbox input "true"
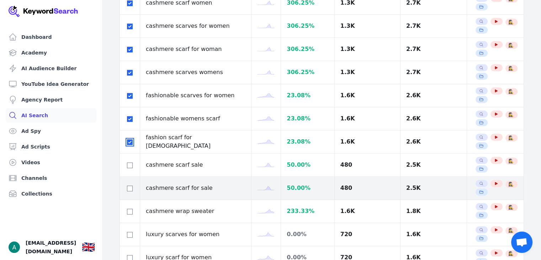
scroll to position [675, 0]
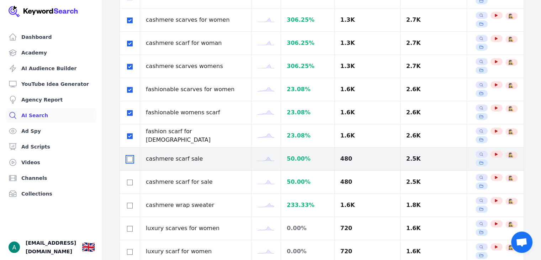
click at [131, 156] on input "checkbox" at bounding box center [130, 159] width 6 height 6
checkbox input "true"
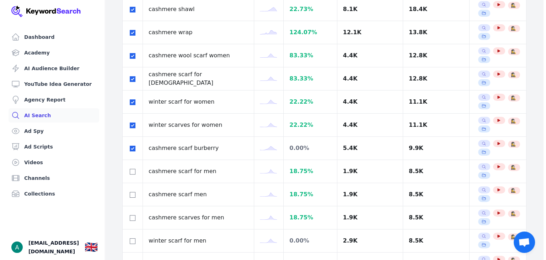
scroll to position [0, 0]
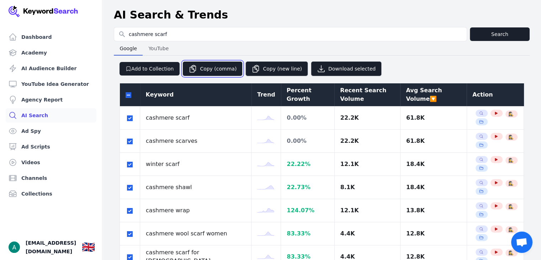
click at [199, 71] on button "Copy (comma)" at bounding box center [212, 68] width 60 height 15
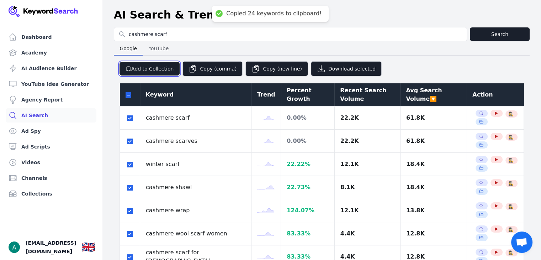
click at [165, 66] on button "Add to Collection" at bounding box center [149, 69] width 60 height 14
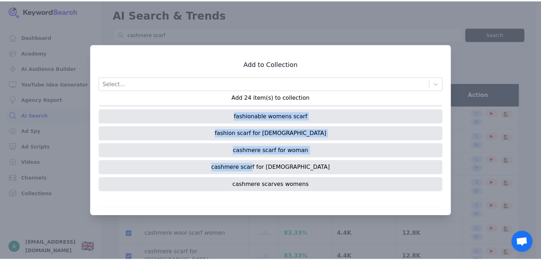
scroll to position [320, 0]
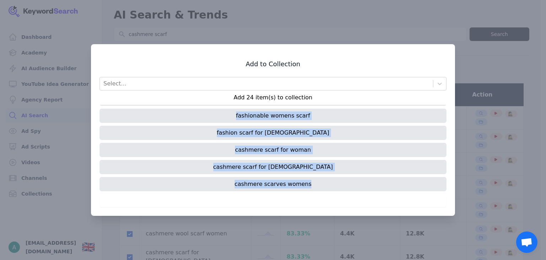
drag, startPoint x: 245, startPoint y: 112, endPoint x: 313, endPoint y: 187, distance: 101.2
click at [313, 187] on div "cashmere scarf cashmere shawl cashmere wrap winter scarf cashmere pashmina fash…" at bounding box center [273, 149] width 347 height 89
copy div "cashmere scarf cashmere shawl cashmere wrap winter scarf cashmere pashmina fash…"
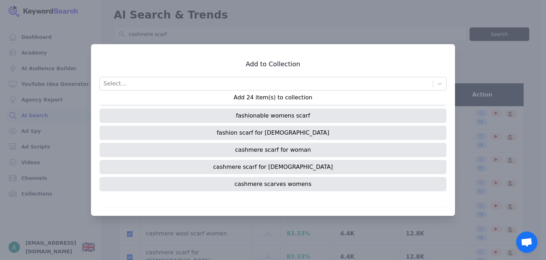
click at [448, 47] on div "Add to Collection Select... Add 24 item(s) to collection cashmere scarf cashmer…" at bounding box center [273, 129] width 364 height 171
click at [483, 70] on div at bounding box center [273, 130] width 546 height 260
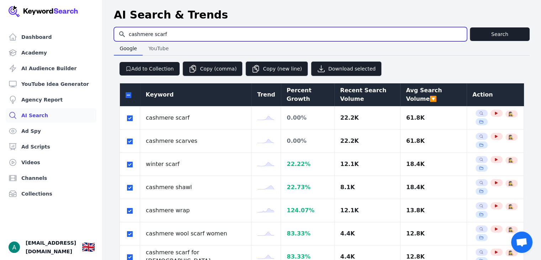
drag, startPoint x: 178, startPoint y: 31, endPoint x: 114, endPoint y: 32, distance: 63.3
click at [114, 32] on input "cashmere scarf" at bounding box center [290, 34] width 352 height 14
paste input "lothing"
type input "clothing"
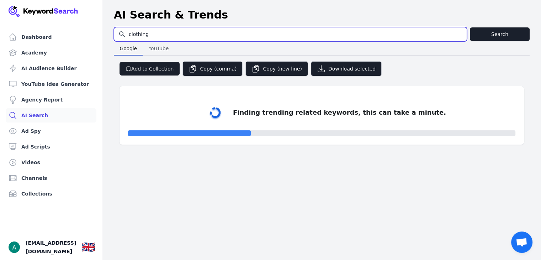
select select "50"
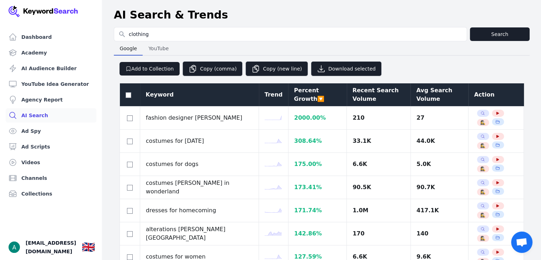
click at [352, 100] on div "Recent Search Volume" at bounding box center [378, 94] width 53 height 17
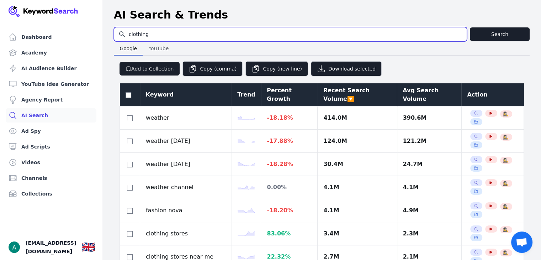
click at [240, 30] on input "clothing" at bounding box center [290, 34] width 352 height 14
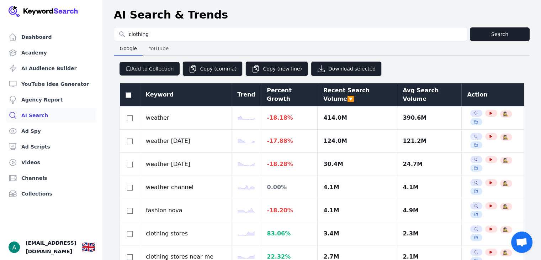
click at [422, 94] on div "Avg Search Volume" at bounding box center [428, 94] width 53 height 17
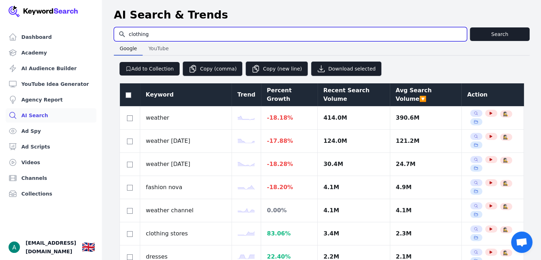
drag, startPoint x: 153, startPoint y: 29, endPoint x: 121, endPoint y: 36, distance: 32.9
click at [121, 36] on input "clothing" at bounding box center [290, 34] width 352 height 14
paste input "gucci scraf"
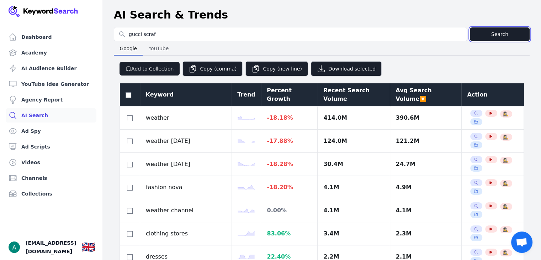
click at [477, 39] on button "Search" at bounding box center [500, 34] width 60 height 14
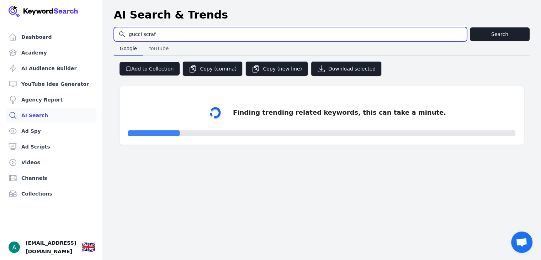
click at [172, 33] on input "gucci scraf" at bounding box center [290, 34] width 352 height 14
paste input "hermes scarf scraves for women fashion accessories ladies dress"
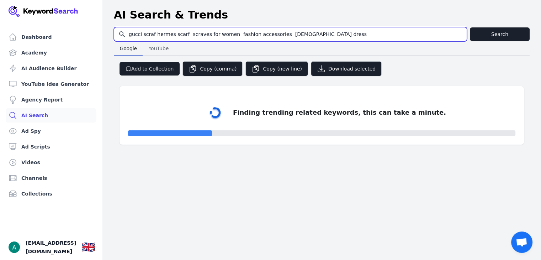
click at [155, 33] on input "gucci scraf hermes scarf scraves for women fashion accessories ladies dress" at bounding box center [290, 34] width 352 height 14
type input "gucci scraf,hermes scarf, scraves for women fashion accessories ladies dress"
select select "50"
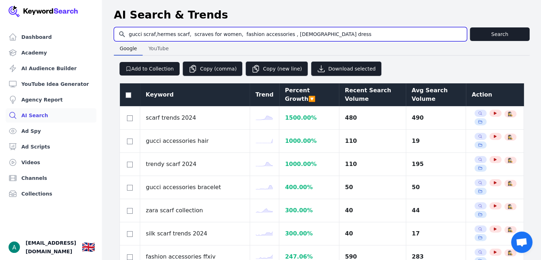
type input "gucci scraf,hermes scarf, scraves for women, fashion accessories , ladies dress"
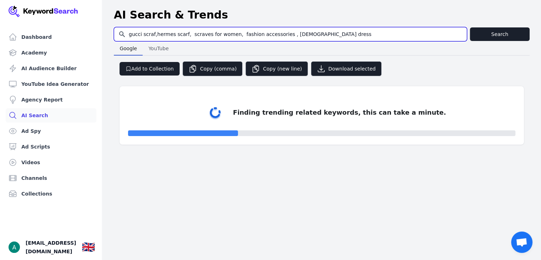
select select "50"
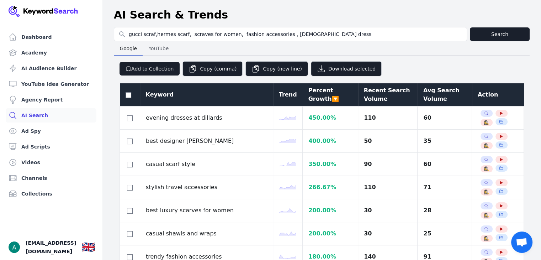
click at [434, 87] on div "Avg Search Volume" at bounding box center [444, 94] width 43 height 17
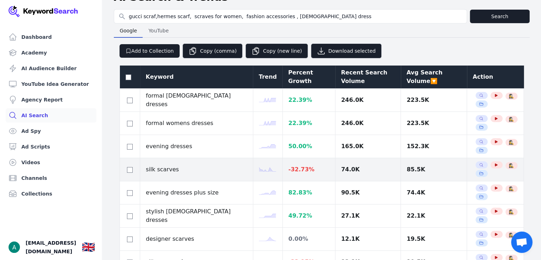
scroll to position [18, 0]
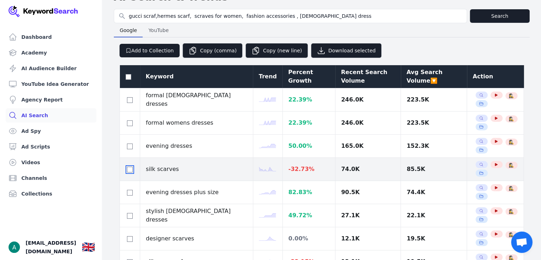
click at [130, 169] on input "checkbox" at bounding box center [130, 169] width 6 height 6
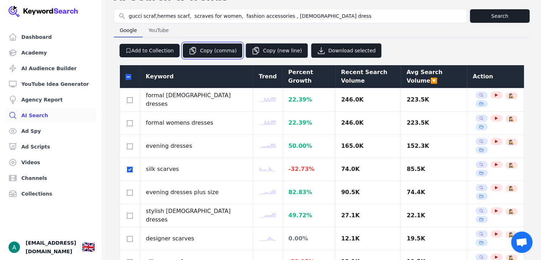
click at [212, 46] on button "Copy (comma)" at bounding box center [212, 50] width 60 height 15
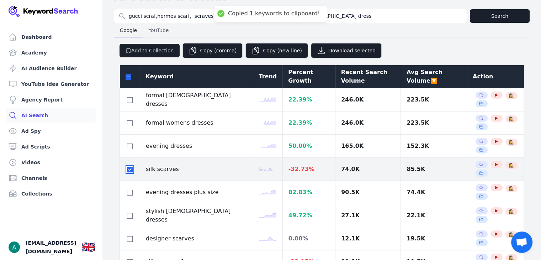
click at [129, 170] on input "checkbox" at bounding box center [130, 169] width 6 height 6
checkbox input "false"
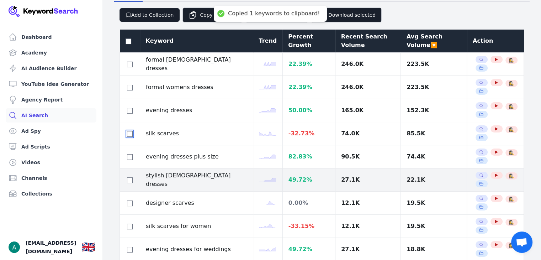
scroll to position [89, 0]
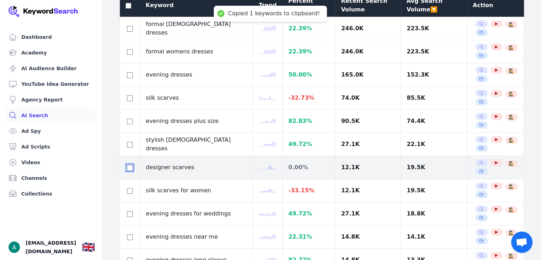
click at [129, 167] on input "checkbox" at bounding box center [130, 168] width 6 height 6
checkbox input "true"
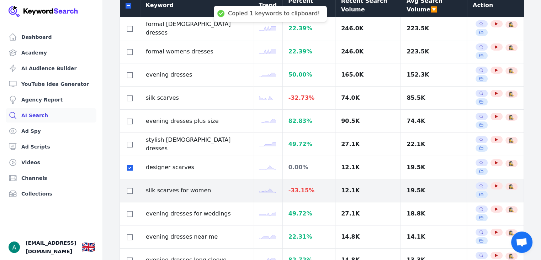
click at [127, 183] on td at bounding box center [130, 190] width 20 height 23
click at [128, 188] on input "checkbox" at bounding box center [130, 191] width 6 height 6
checkbox input "true"
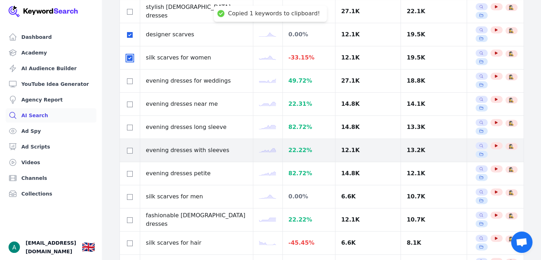
scroll to position [231, 0]
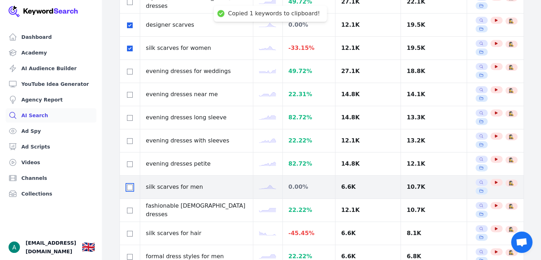
click at [128, 184] on input "checkbox" at bounding box center [130, 187] width 6 height 6
checkbox input "true"
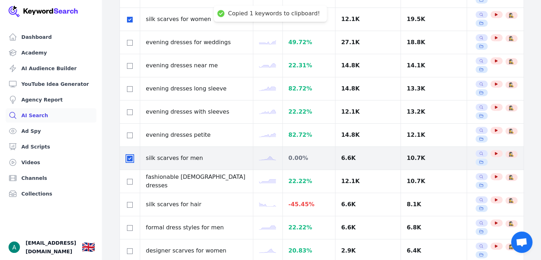
scroll to position [267, 0]
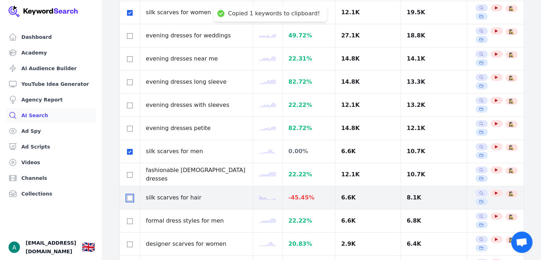
click at [130, 197] on input "checkbox" at bounding box center [130, 198] width 6 height 6
checkbox input "true"
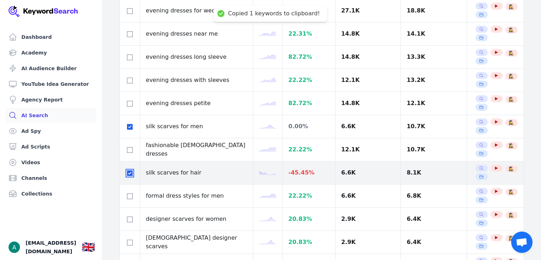
scroll to position [303, 0]
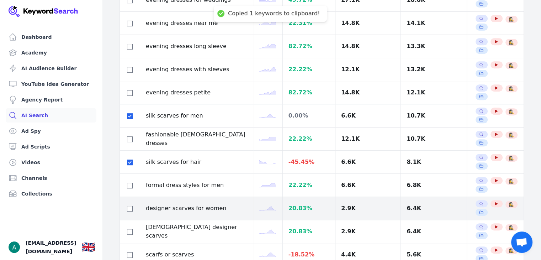
click at [128, 204] on div at bounding box center [129, 208] width 9 height 9
click at [128, 205] on input "checkbox" at bounding box center [130, 208] width 6 height 6
checkbox input "true"
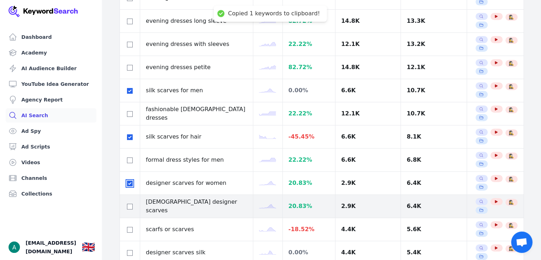
scroll to position [338, 0]
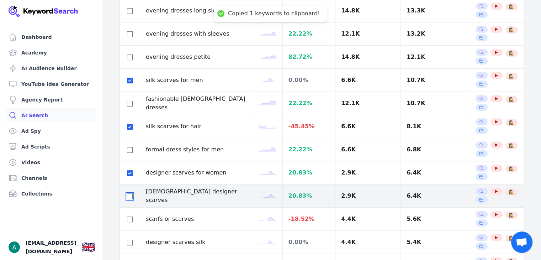
click at [129, 195] on input "checkbox" at bounding box center [130, 196] width 6 height 6
checkbox input "true"
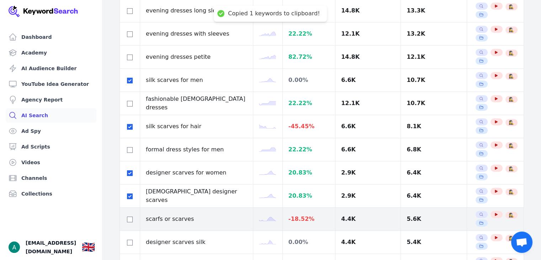
click at [129, 220] on div at bounding box center [129, 218] width 9 height 9
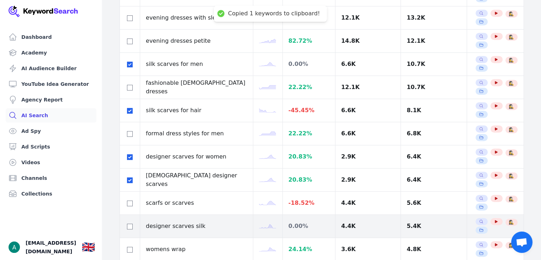
scroll to position [374, 0]
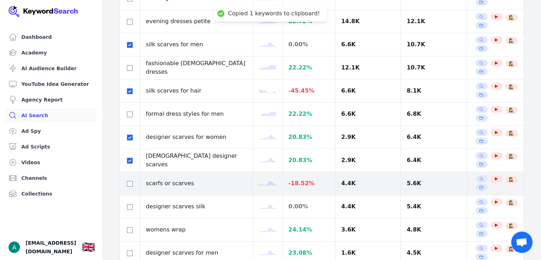
drag, startPoint x: 128, startPoint y: 185, endPoint x: 129, endPoint y: 189, distance: 4.7
click at [128, 184] on div at bounding box center [129, 183] width 9 height 9
drag, startPoint x: 130, startPoint y: 181, endPoint x: 130, endPoint y: 189, distance: 7.8
click at [130, 181] on input "checkbox" at bounding box center [130, 184] width 6 height 6
checkbox input "true"
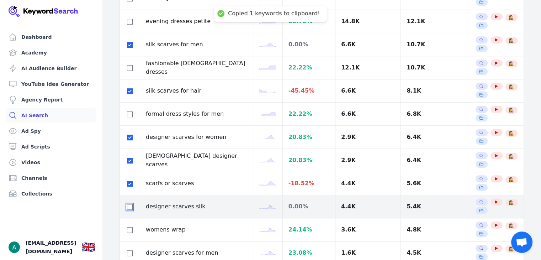
click at [131, 205] on input "checkbox" at bounding box center [130, 207] width 6 height 6
checkbox input "true"
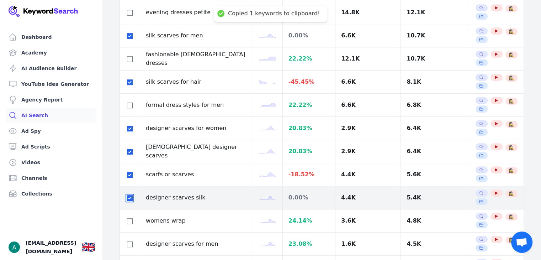
scroll to position [409, 0]
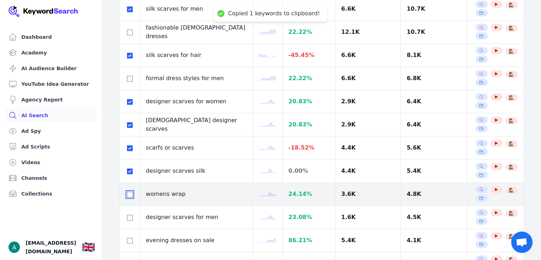
click at [131, 191] on input "checkbox" at bounding box center [130, 194] width 6 height 6
checkbox input "true"
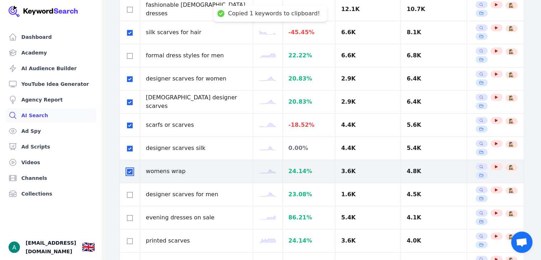
scroll to position [445, 0]
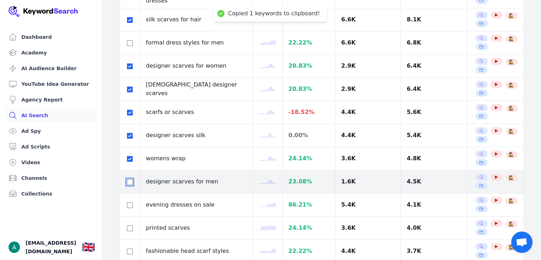
click at [129, 180] on input "checkbox" at bounding box center [130, 182] width 6 height 6
checkbox input "true"
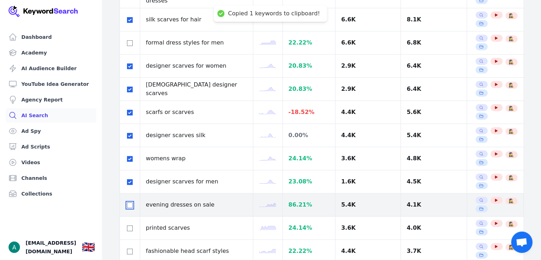
click at [130, 204] on input "checkbox" at bounding box center [130, 205] width 6 height 6
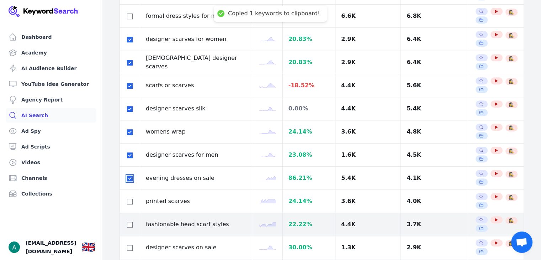
scroll to position [480, 0]
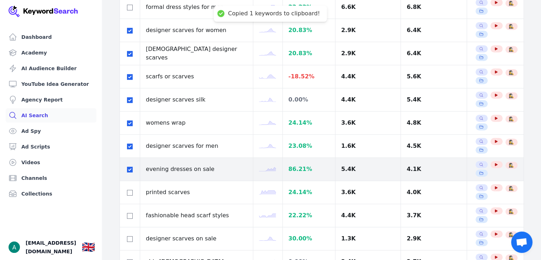
click at [127, 172] on td at bounding box center [130, 168] width 20 height 23
click at [128, 170] on input "checkbox" at bounding box center [130, 169] width 6 height 6
checkbox input "false"
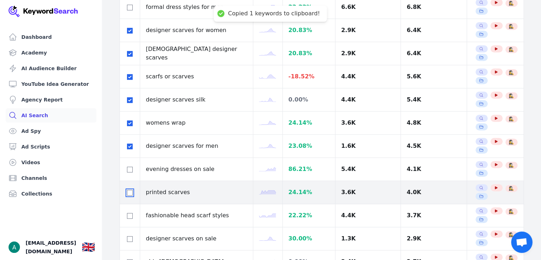
click at [131, 191] on input "checkbox" at bounding box center [130, 192] width 6 height 6
checkbox input "true"
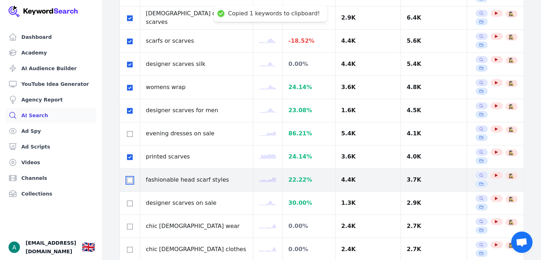
click at [130, 177] on input "checkbox" at bounding box center [130, 180] width 6 height 6
checkbox input "true"
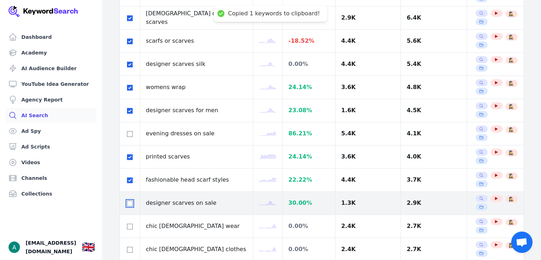
click at [129, 200] on input "checkbox" at bounding box center [130, 203] width 6 height 6
checkbox input "true"
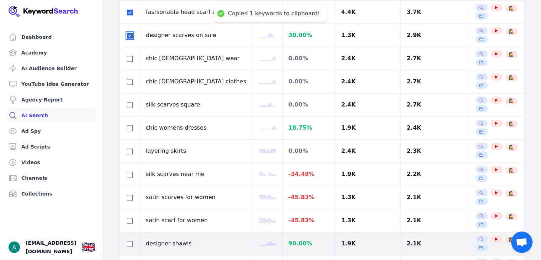
scroll to position [729, 0]
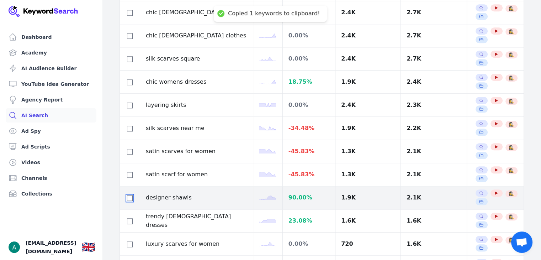
click at [130, 195] on input "checkbox" at bounding box center [130, 198] width 6 height 6
checkbox input "true"
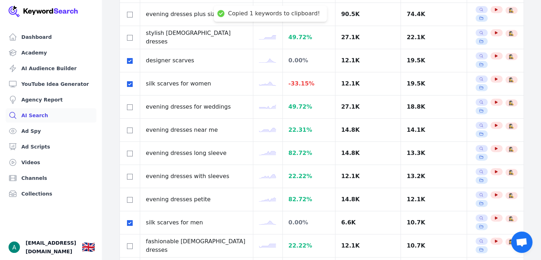
scroll to position [18, 0]
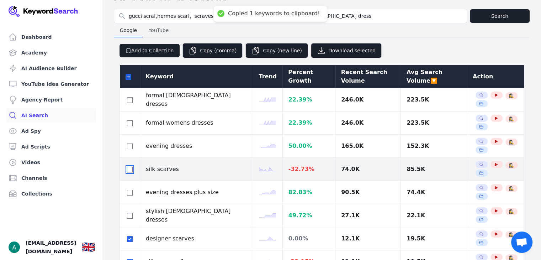
click at [130, 166] on input "checkbox" at bounding box center [130, 169] width 6 height 6
checkbox input "true"
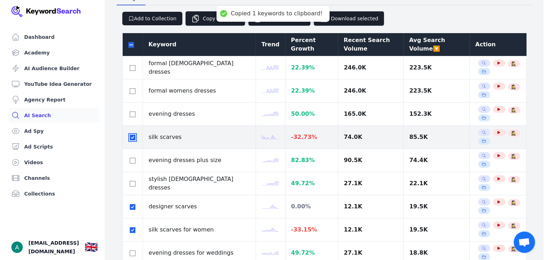
scroll to position [54, 0]
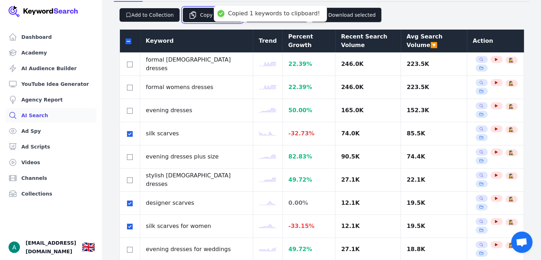
click at [206, 16] on button "Copy (comma)" at bounding box center [212, 14] width 60 height 15
click at [150, 10] on button "Add to Collection" at bounding box center [149, 15] width 60 height 14
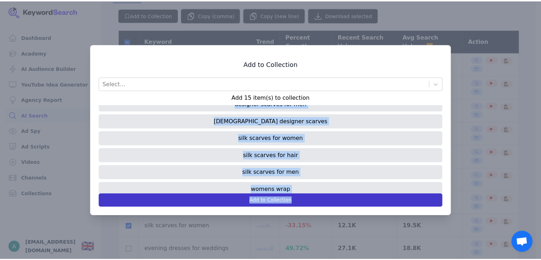
scroll to position [167, 0]
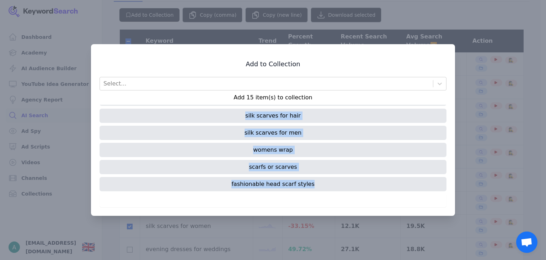
drag, startPoint x: 226, startPoint y: 116, endPoint x: 343, endPoint y: 185, distance: 136.4
click at [343, 185] on div "designer scarves silk scarves designer shawls printed scarves designer scarves …" at bounding box center [273, 149] width 347 height 89
copy div "designer scarves silk scarves designer shawls printed scarves designer scarves …"
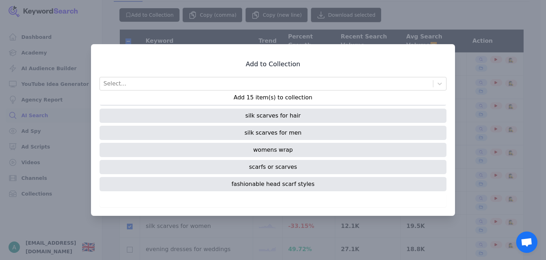
click at [479, 36] on div at bounding box center [273, 130] width 546 height 260
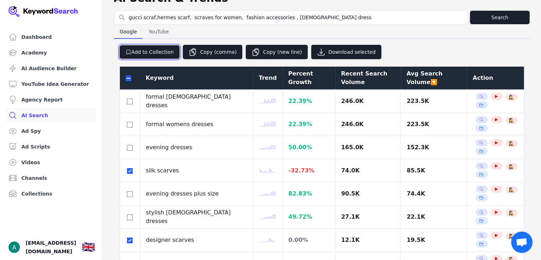
scroll to position [0, 0]
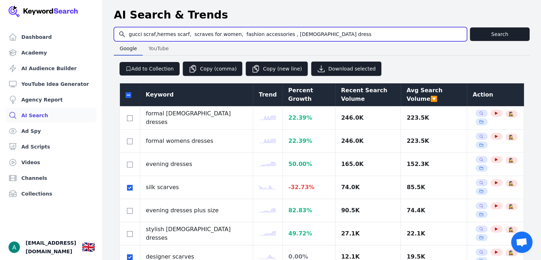
click at [325, 27] on input "gucci scraf,hermes scarf, scraves for women, fashion accessories , ladies dress" at bounding box center [290, 34] width 352 height 14
drag, startPoint x: 320, startPoint y: 32, endPoint x: 124, endPoint y: 37, distance: 196.0
click at [124, 37] on input "gucci scraf,hermes scarf, scraves for women, fashion accessories , ladies dress" at bounding box center [290, 34] width 352 height 14
paste input "kashmere wrap"
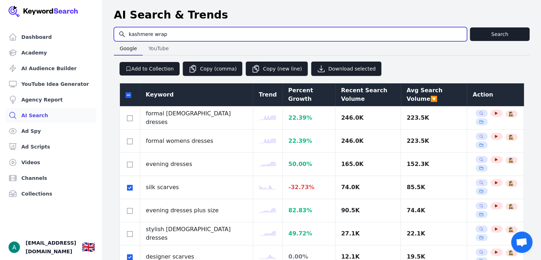
type input "kashmere wrap"
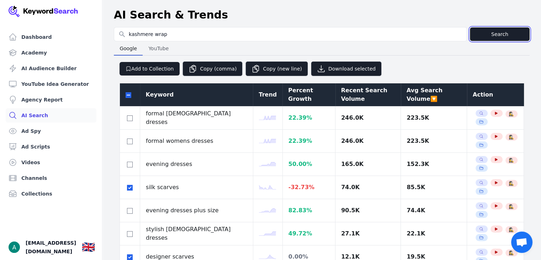
click at [488, 38] on button "Search" at bounding box center [500, 34] width 60 height 14
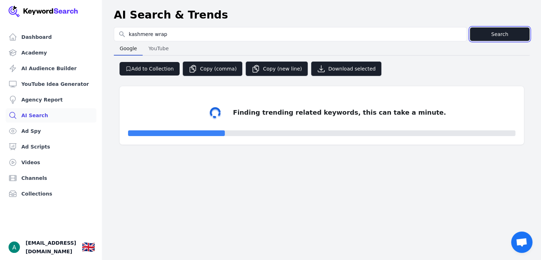
select select "50"
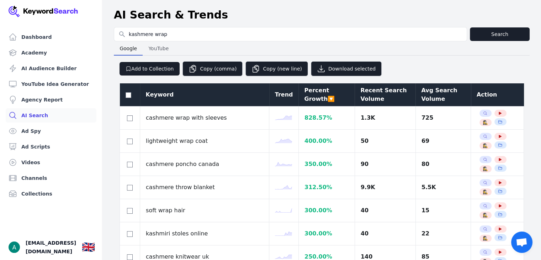
click at [421, 89] on div "Avg Search Volume" at bounding box center [443, 94] width 44 height 17
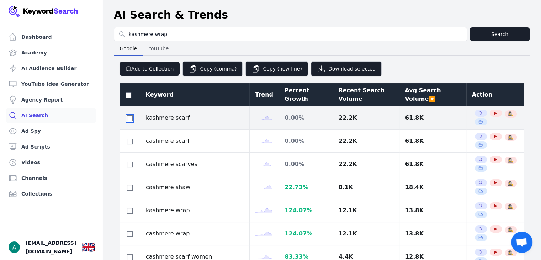
click at [130, 117] on input "checkbox" at bounding box center [130, 118] width 6 height 6
checkbox input "true"
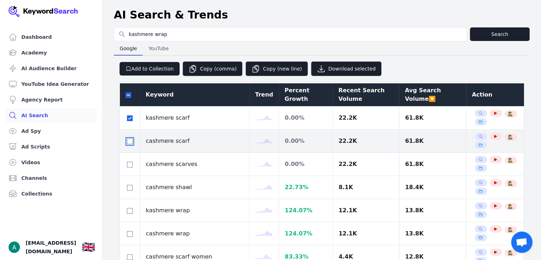
click at [129, 140] on input "checkbox" at bounding box center [130, 141] width 6 height 6
click at [129, 141] on input "checkbox" at bounding box center [130, 141] width 6 height 6
checkbox input "false"
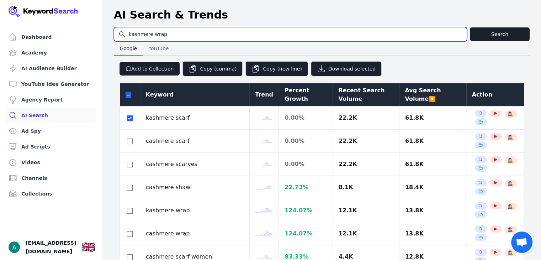
drag, startPoint x: 181, startPoint y: 36, endPoint x: 113, endPoint y: 34, distance: 67.9
type input "winter scraf"
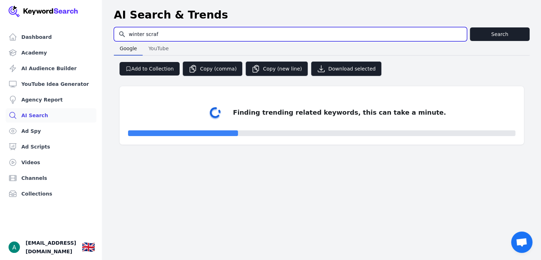
select select "50"
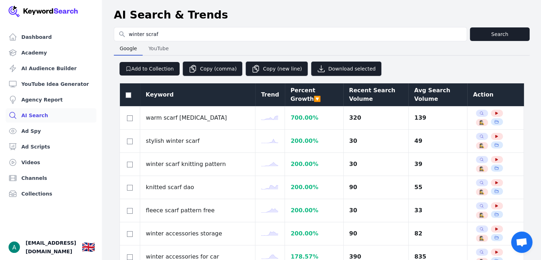
click at [429, 100] on div "Avg Search Volume" at bounding box center [437, 94] width 47 height 17
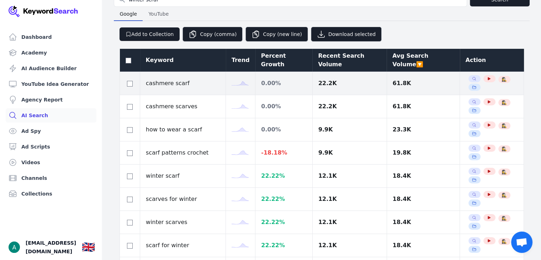
scroll to position [36, 0]
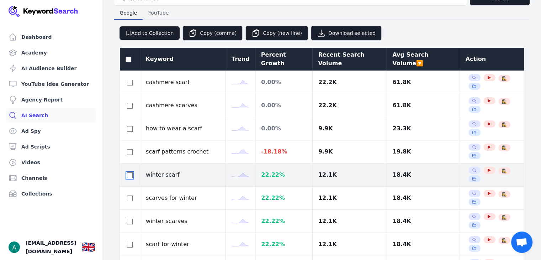
click at [130, 175] on input "checkbox" at bounding box center [130, 175] width 6 height 6
checkbox input "true"
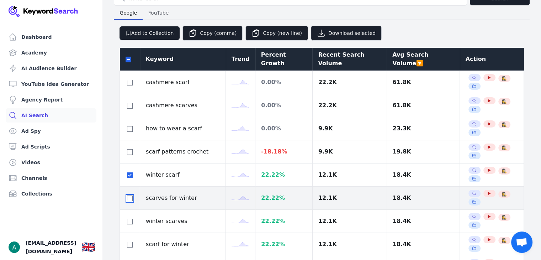
click at [131, 195] on input "checkbox" at bounding box center [130, 198] width 6 height 6
checkbox input "true"
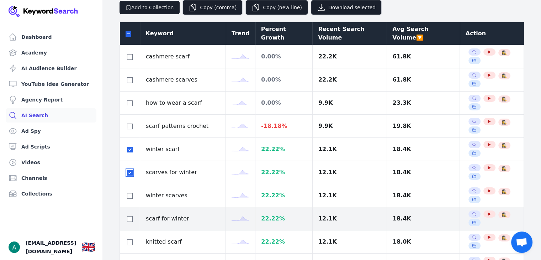
scroll to position [71, 0]
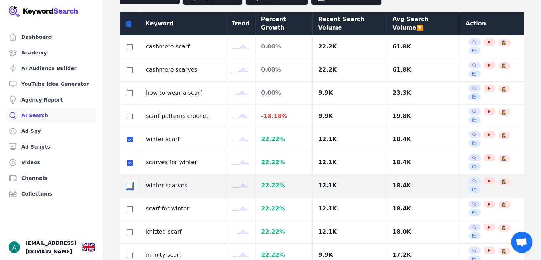
click at [129, 185] on input "checkbox" at bounding box center [130, 186] width 6 height 6
checkbox input "true"
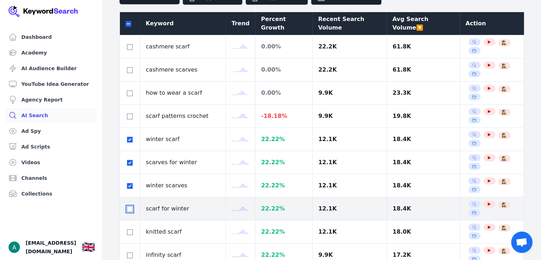
click at [130, 209] on input "checkbox" at bounding box center [130, 209] width 6 height 6
checkbox input "true"
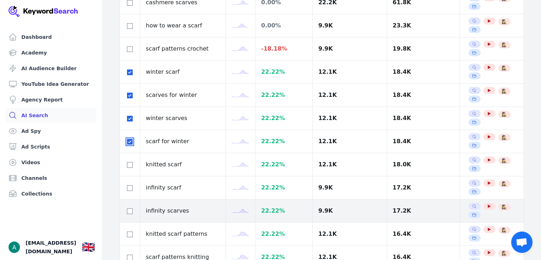
scroll to position [142, 0]
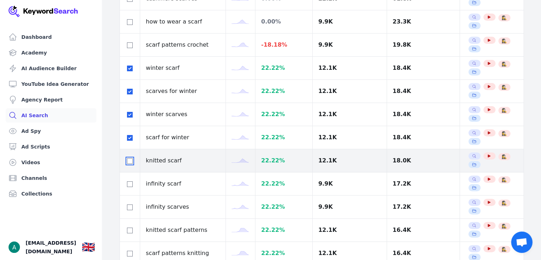
click at [132, 160] on input "checkbox" at bounding box center [130, 161] width 6 height 6
checkbox input "true"
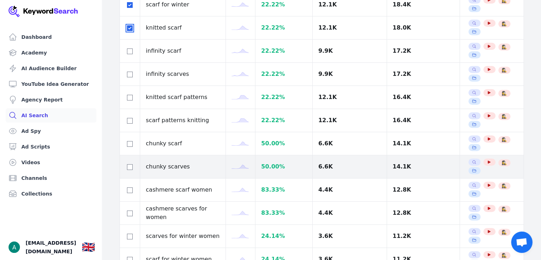
scroll to position [284, 0]
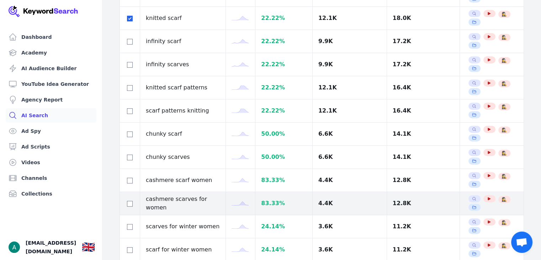
click at [137, 200] on td at bounding box center [130, 203] width 20 height 23
click at [134, 199] on div at bounding box center [129, 203] width 9 height 9
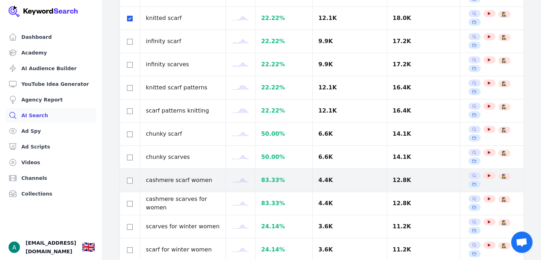
click at [134, 181] on td at bounding box center [130, 180] width 20 height 23
click at [131, 179] on input "checkbox" at bounding box center [130, 180] width 6 height 6
checkbox input "true"
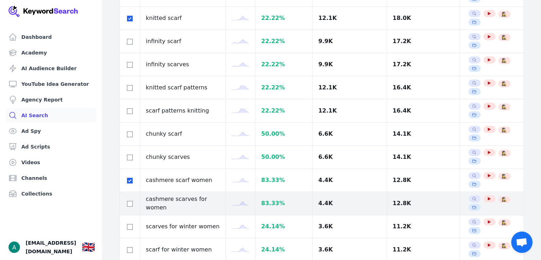
click at [130, 197] on td at bounding box center [130, 203] width 20 height 23
click at [129, 202] on input "checkbox" at bounding box center [130, 204] width 6 height 6
checkbox input "true"
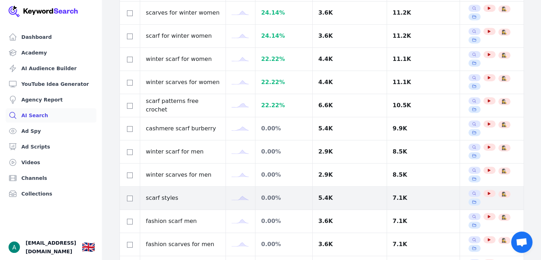
scroll to position [569, 0]
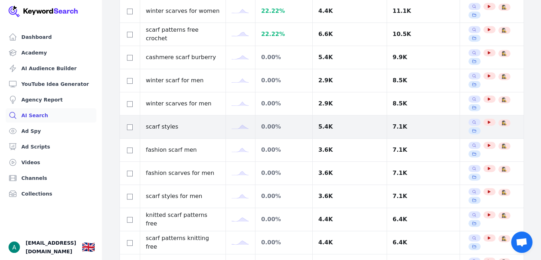
click at [127, 129] on td at bounding box center [130, 126] width 20 height 23
click at [128, 124] on input "checkbox" at bounding box center [130, 127] width 6 height 6
checkbox input "true"
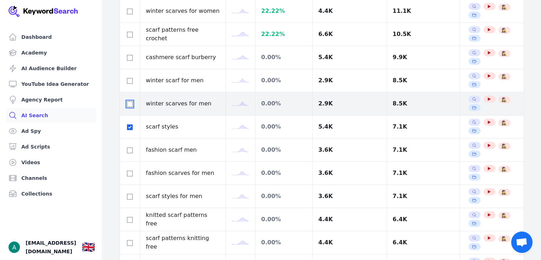
click at [128, 102] on input "checkbox" at bounding box center [130, 104] width 6 height 6
click at [129, 102] on input "checkbox" at bounding box center [130, 104] width 6 height 6
checkbox input "false"
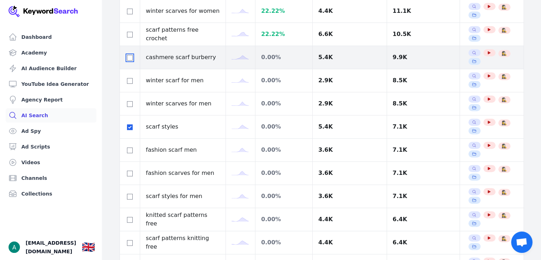
click at [131, 56] on input "checkbox" at bounding box center [130, 58] width 6 height 6
checkbox input "true"
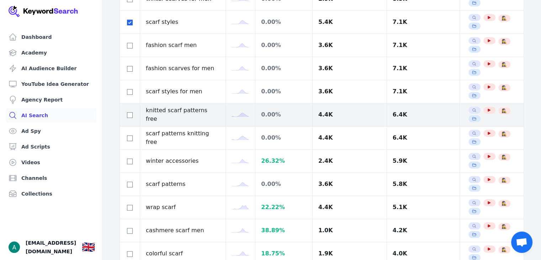
scroll to position [711, 0]
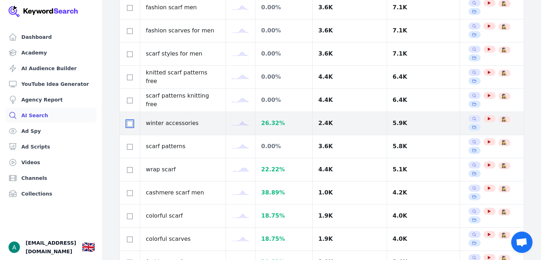
click at [127, 121] on input "checkbox" at bounding box center [130, 124] width 6 height 6
checkbox input "true"
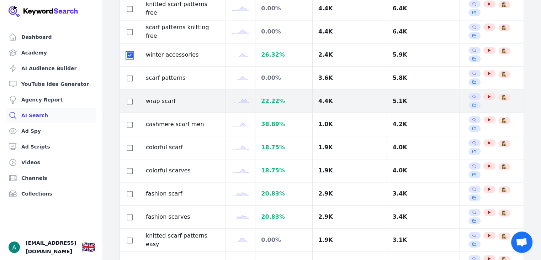
scroll to position [782, 0]
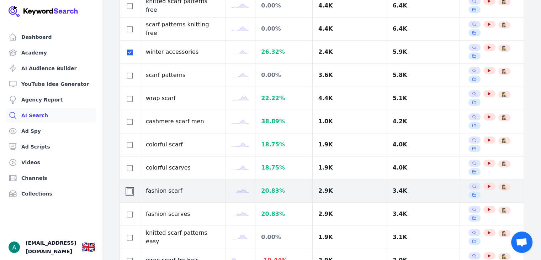
click at [130, 188] on input "checkbox" at bounding box center [130, 191] width 6 height 6
checkbox input "true"
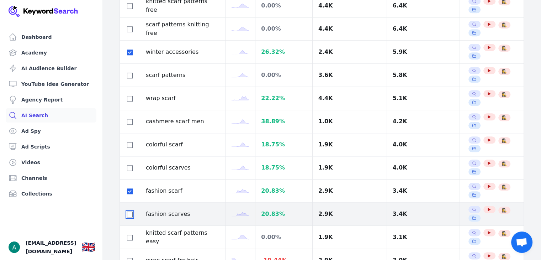
click at [130, 212] on input "checkbox" at bounding box center [130, 214] width 6 height 6
checkbox input "true"
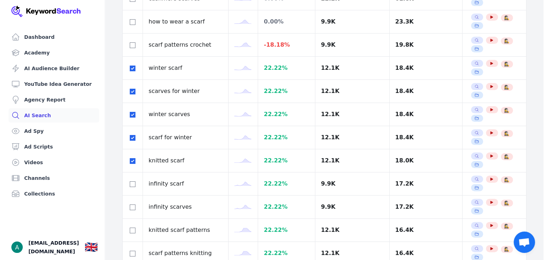
scroll to position [0, 0]
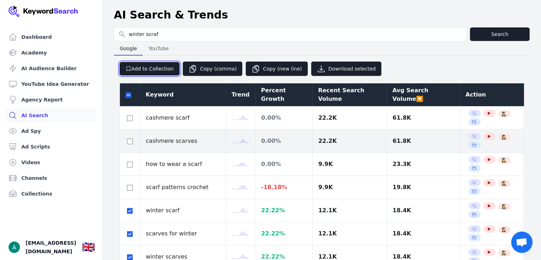
click at [159, 69] on button "Add to Collection" at bounding box center [149, 69] width 60 height 14
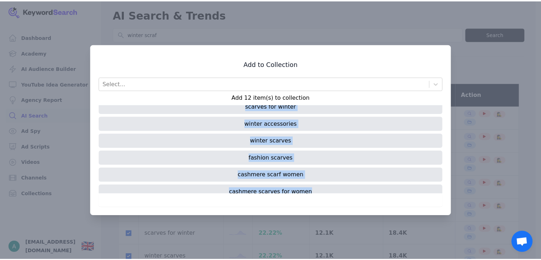
scroll to position [116, 0]
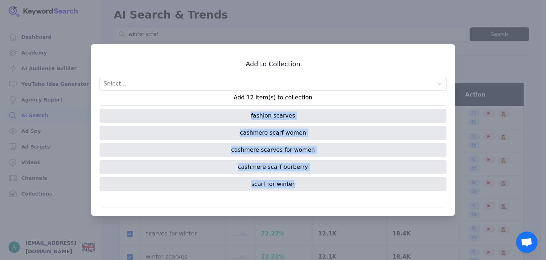
drag, startPoint x: 249, startPoint y: 112, endPoint x: 307, endPoint y: 188, distance: 95.9
click at [307, 189] on div "winter scarf knitted scarf fashion scarf scarf styles scarves for winter winter…" at bounding box center [273, 149] width 347 height 89
copy div "winter scarf knitted scarf fashion scarf scarf styles scarves for winter winter…"
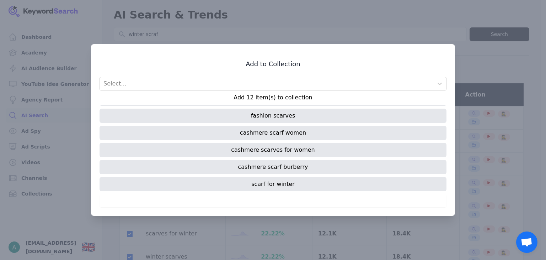
click at [451, 29] on div at bounding box center [273, 130] width 546 height 260
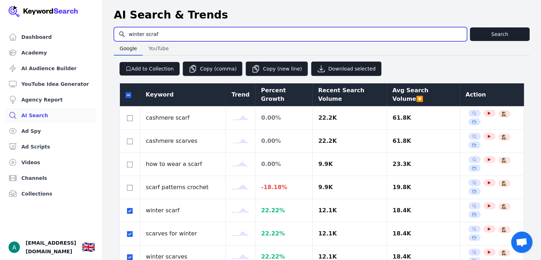
drag, startPoint x: 161, startPoint y: 34, endPoint x: 103, endPoint y: 34, distance: 58.7
type input "silk scraves"
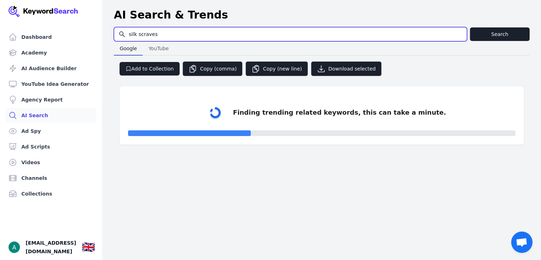
select select "50"
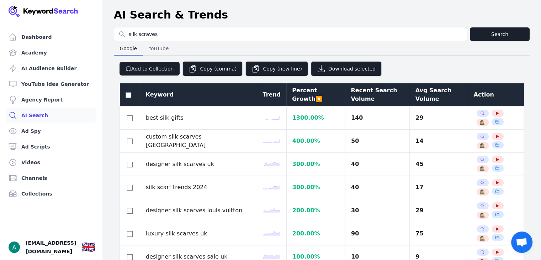
click at [415, 96] on div "Avg Search Volume" at bounding box center [438, 94] width 47 height 17
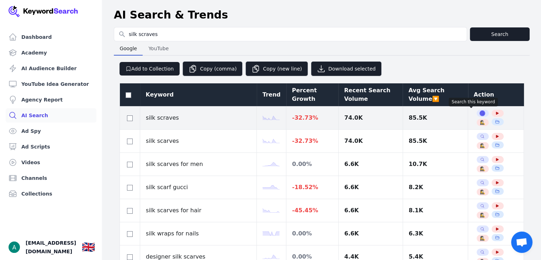
click at [480, 113] on icon "button" at bounding box center [482, 113] width 4 height 4
click at [495, 111] on icon "button" at bounding box center [497, 113] width 4 height 4
click at [480, 112] on icon "button" at bounding box center [482, 113] width 4 height 4
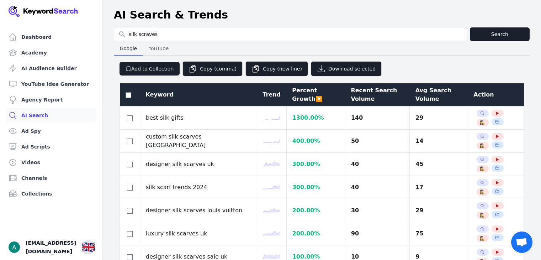
select select "50"
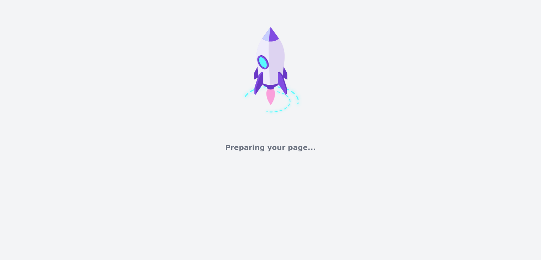
select select "50"
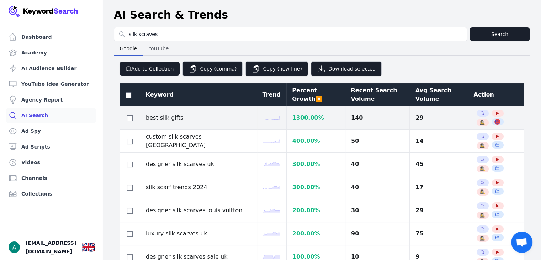
click at [495, 123] on icon "button" at bounding box center [497, 121] width 4 height 3
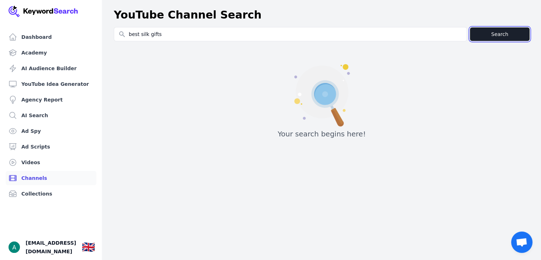
click at [486, 29] on button "Search" at bounding box center [500, 34] width 60 height 14
click at [495, 32] on button "Search" at bounding box center [500, 34] width 60 height 14
